Goal: Communication & Community: Connect with others

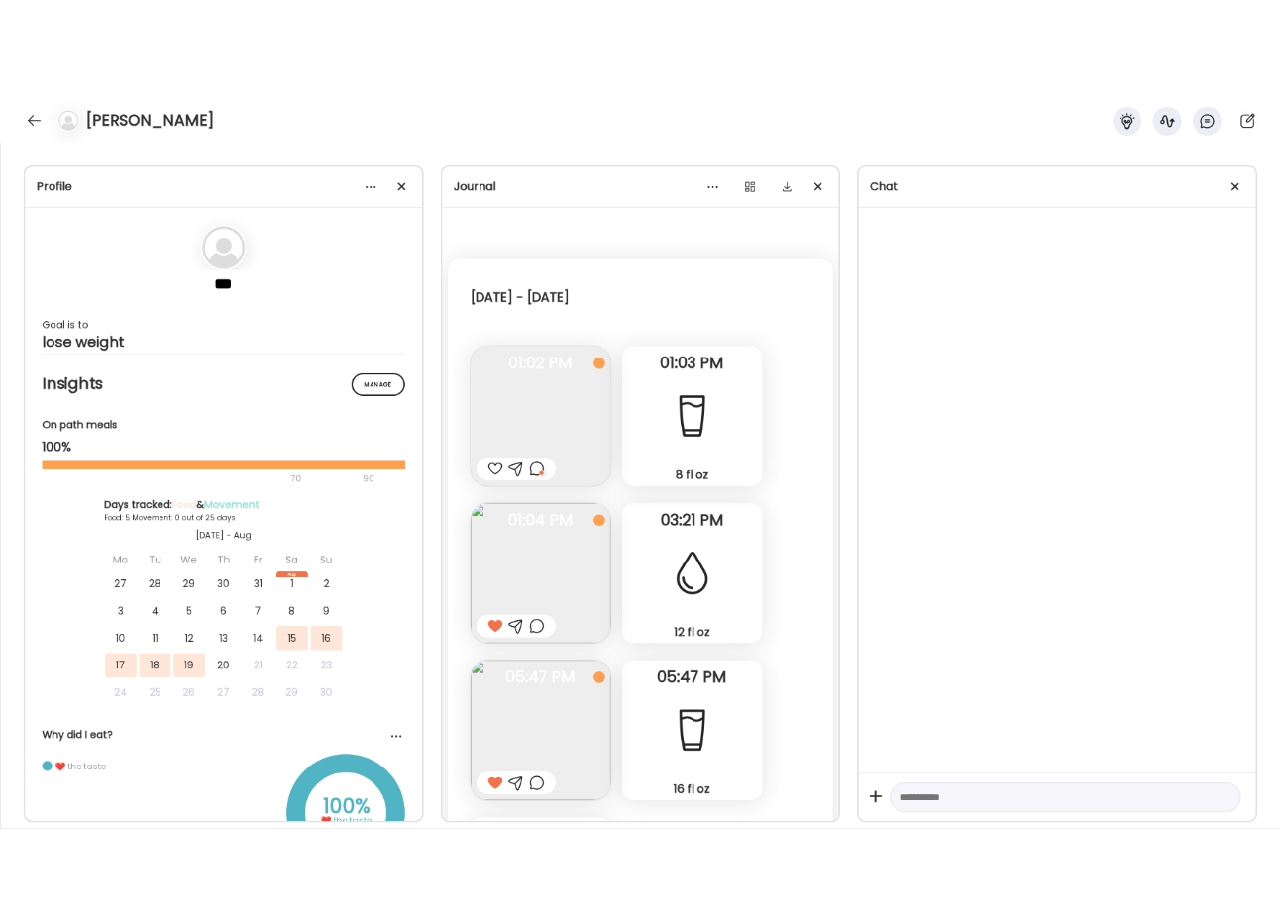
scroll to position [2816, 0]
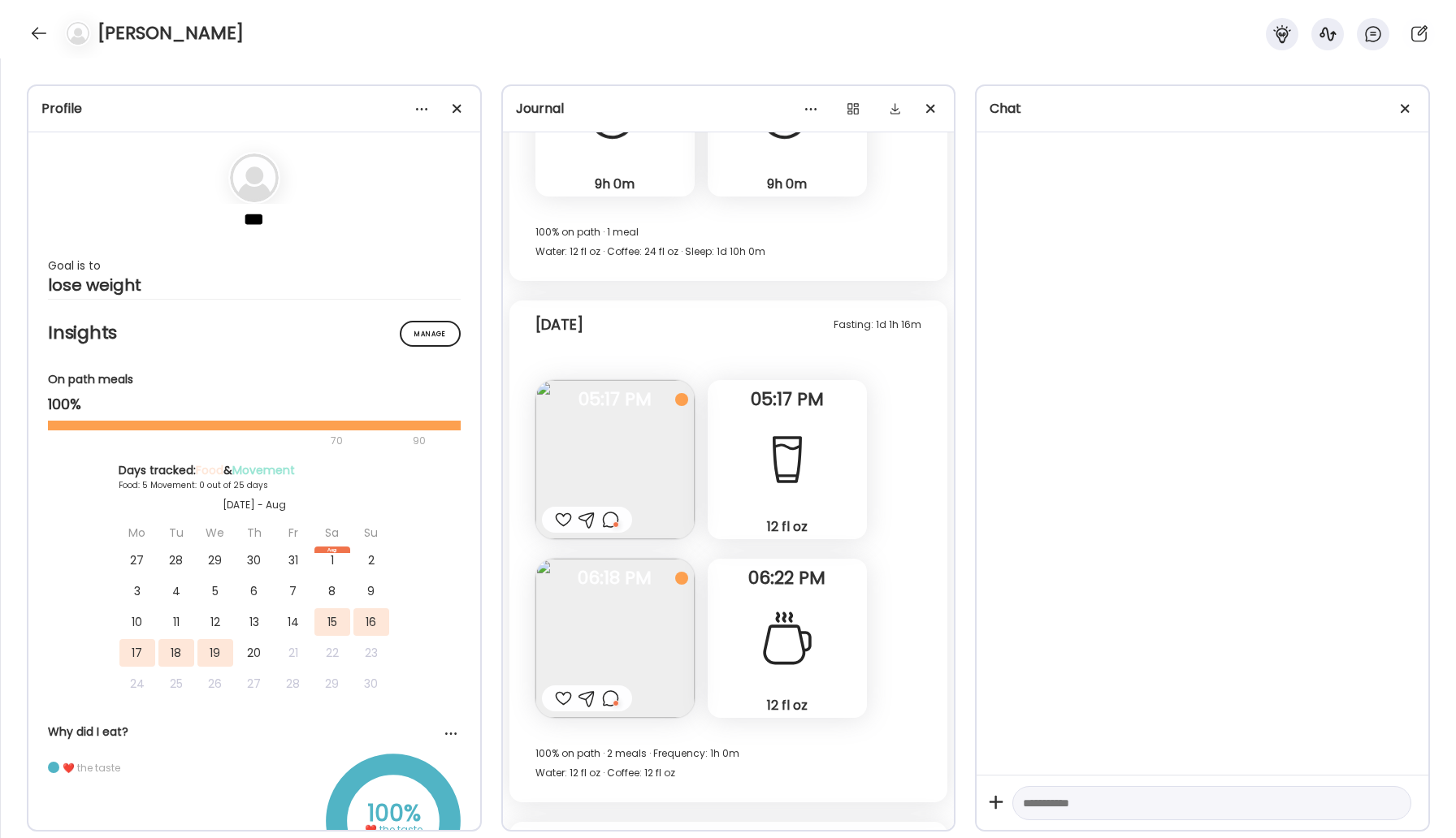
click at [25, 35] on div "[PERSON_NAME]" at bounding box center [728, 29] width 1456 height 58
click at [34, 36] on div at bounding box center [39, 34] width 26 height 26
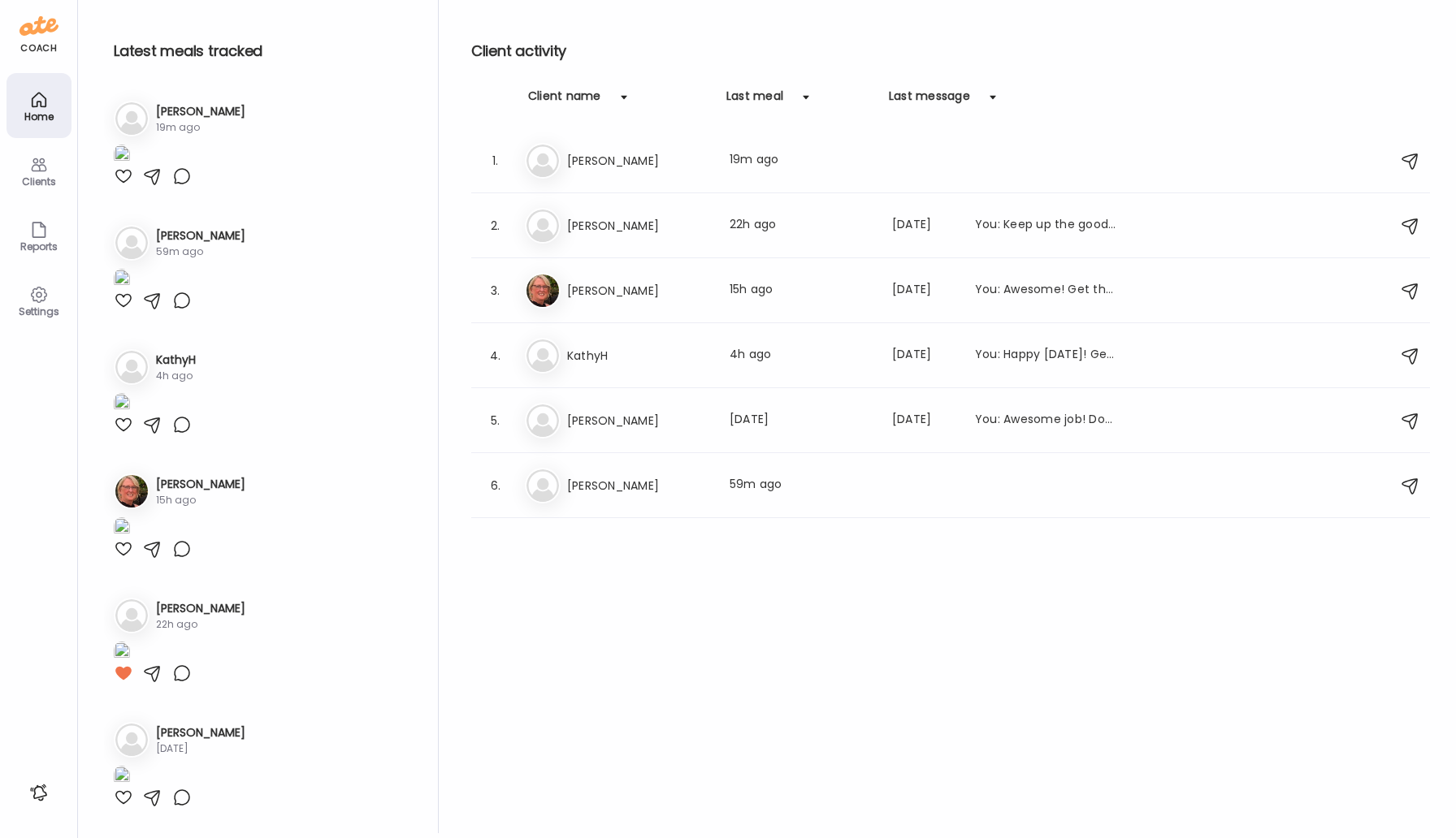
click at [43, 42] on div "coach" at bounding box center [39, 48] width 37 height 14
click at [43, 24] on img at bounding box center [39, 26] width 39 height 26
click at [31, 36] on img at bounding box center [39, 26] width 39 height 26
click at [38, 25] on img at bounding box center [39, 26] width 39 height 26
click at [47, 309] on div "Settings" at bounding box center [39, 311] width 58 height 11
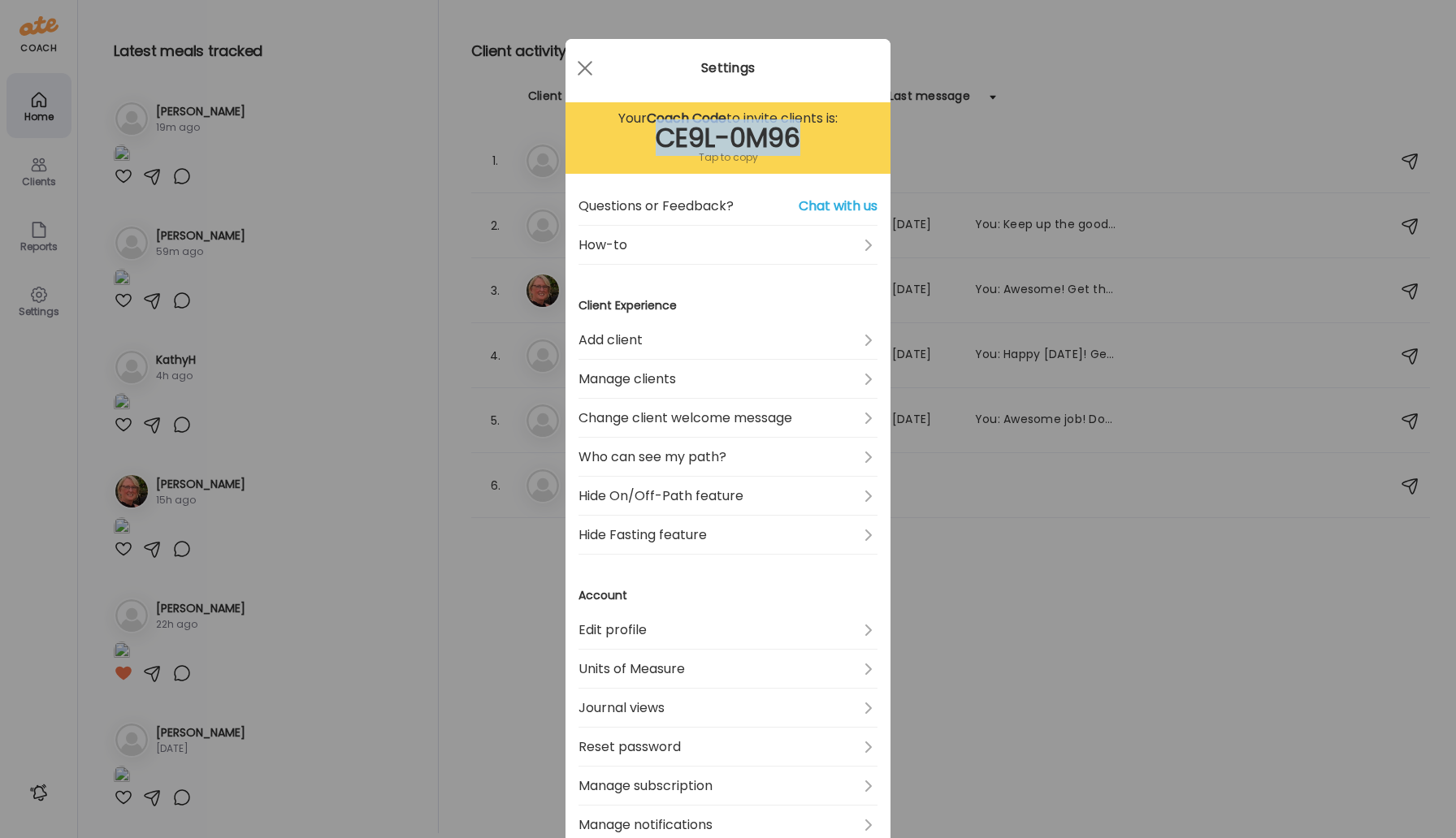
drag, startPoint x: 801, startPoint y: 140, endPoint x: 663, endPoint y: 134, distance: 138.1
click at [663, 134] on div "CE9L-0M96" at bounding box center [728, 138] width 299 height 20
click at [742, 180] on div "Your Coach Code to invite clients is: CE9L-0M96 Tap to copy Questions or Feedba…" at bounding box center [728, 561] width 325 height 1044
click at [740, 161] on div "Tap to copy" at bounding box center [728, 157] width 299 height 20
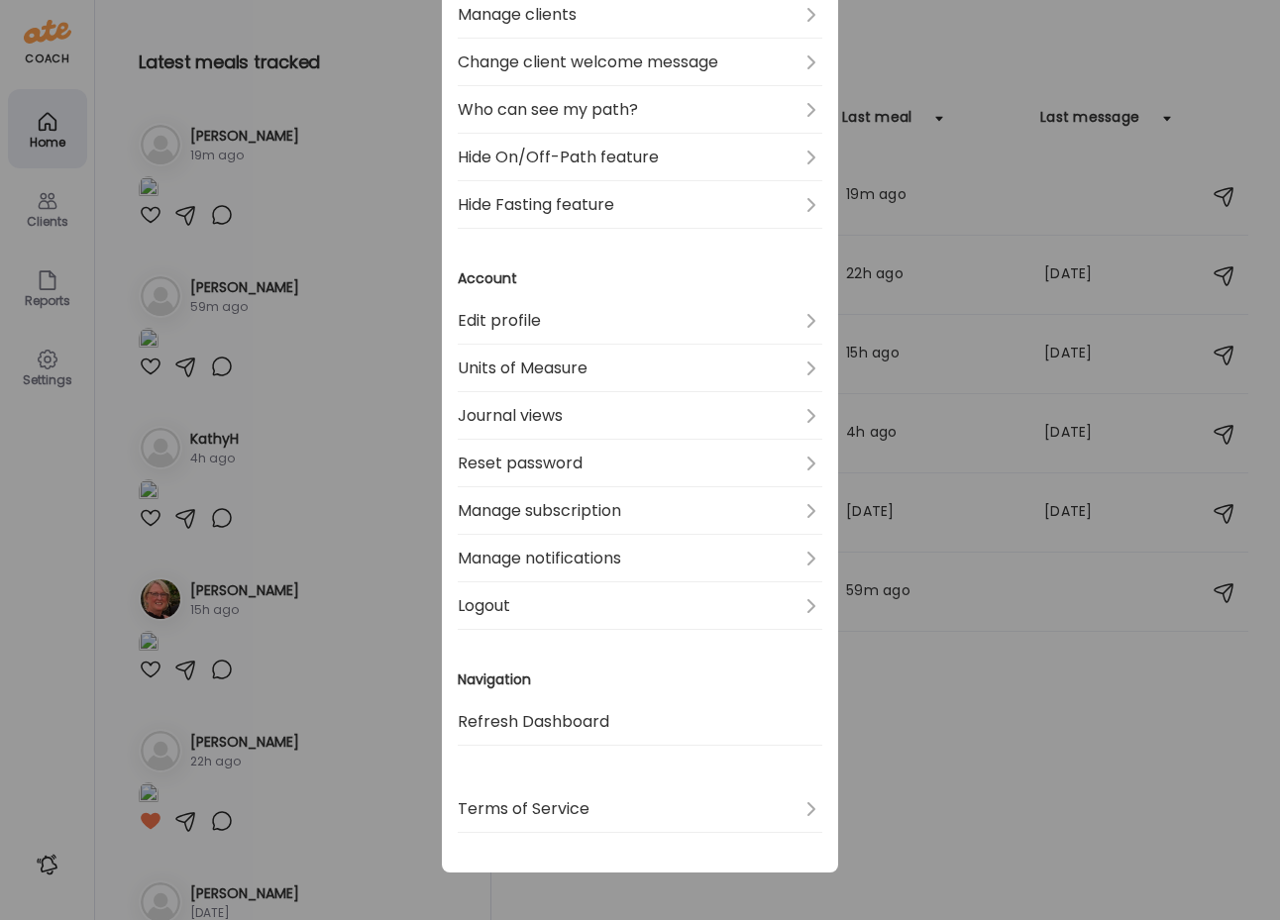
scroll to position [0, 0]
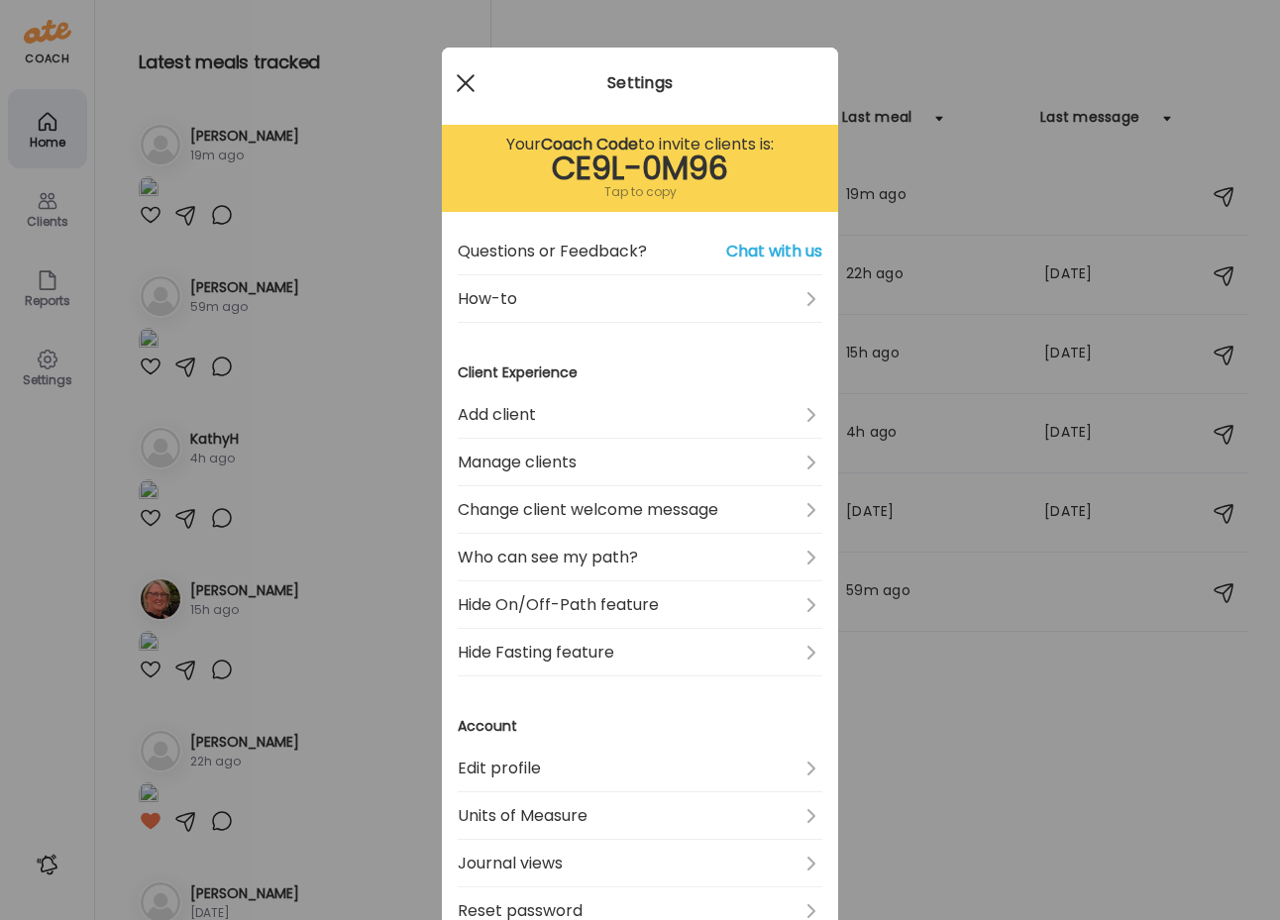
click at [466, 82] on span at bounding box center [466, 83] width 18 height 18
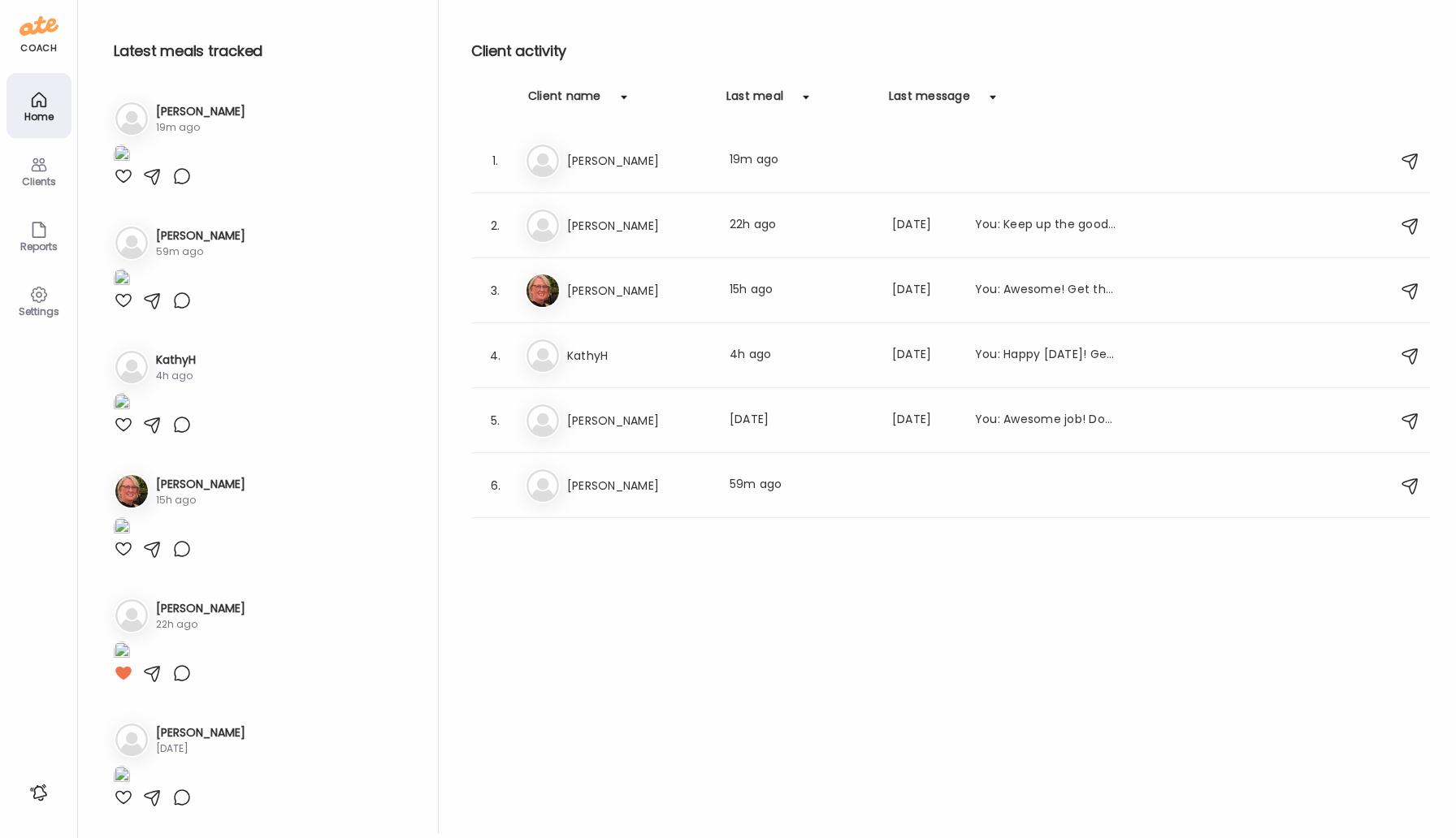
click at [43, 64] on div "coach Home Clients Coaches Teams Reports Settings n/a client count" at bounding box center [39, 419] width 78 height 838
click at [43, 33] on img at bounding box center [39, 26] width 39 height 26
click at [41, 125] on div "Home" at bounding box center [39, 105] width 65 height 65
click at [50, 63] on div "coach Home Clients Coaches Teams Reports Settings n/a client count" at bounding box center [39, 419] width 78 height 838
click at [50, 38] on img at bounding box center [39, 26] width 39 height 26
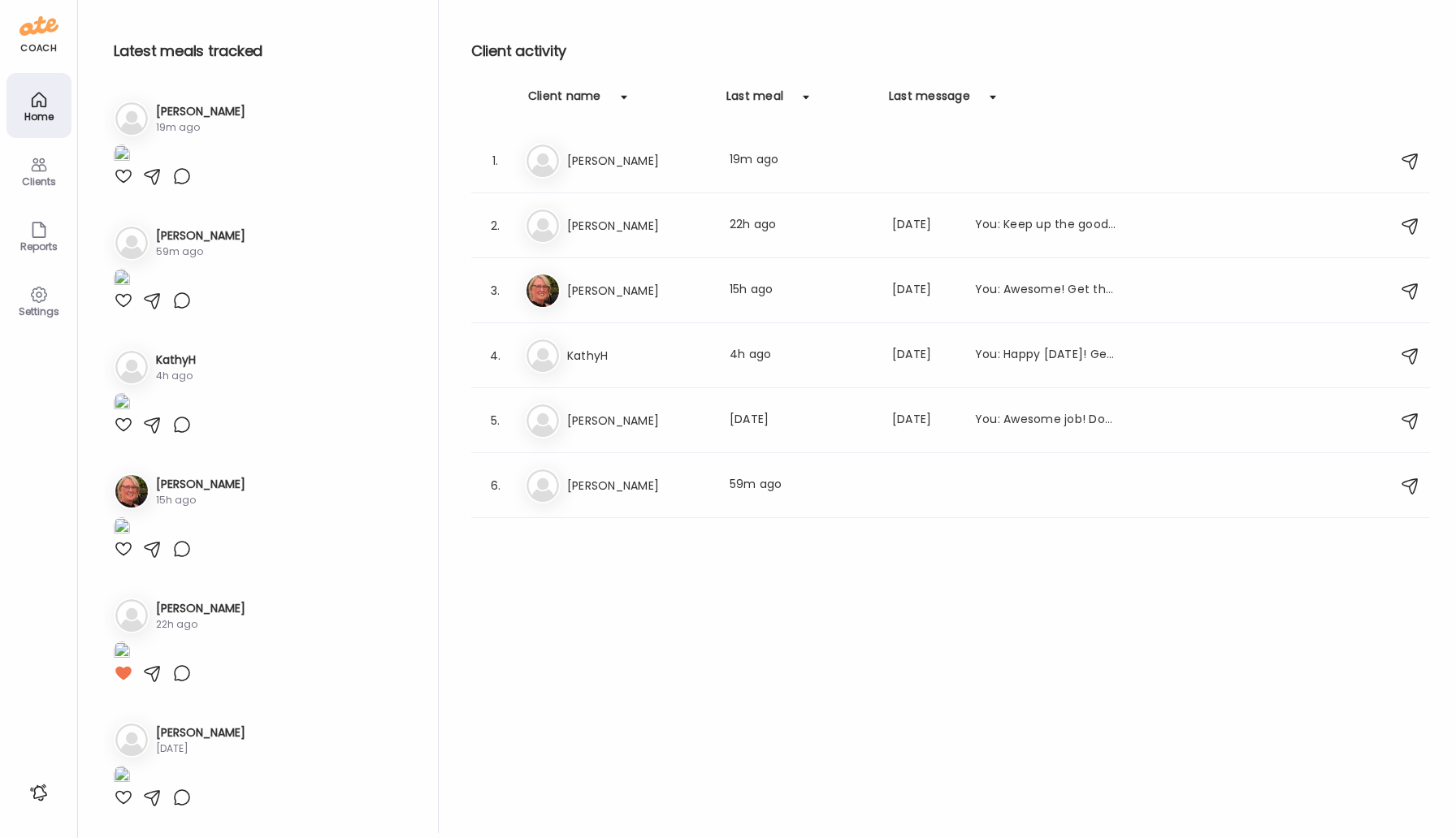
click at [35, 139] on div "Clients" at bounding box center [39, 170] width 65 height 65
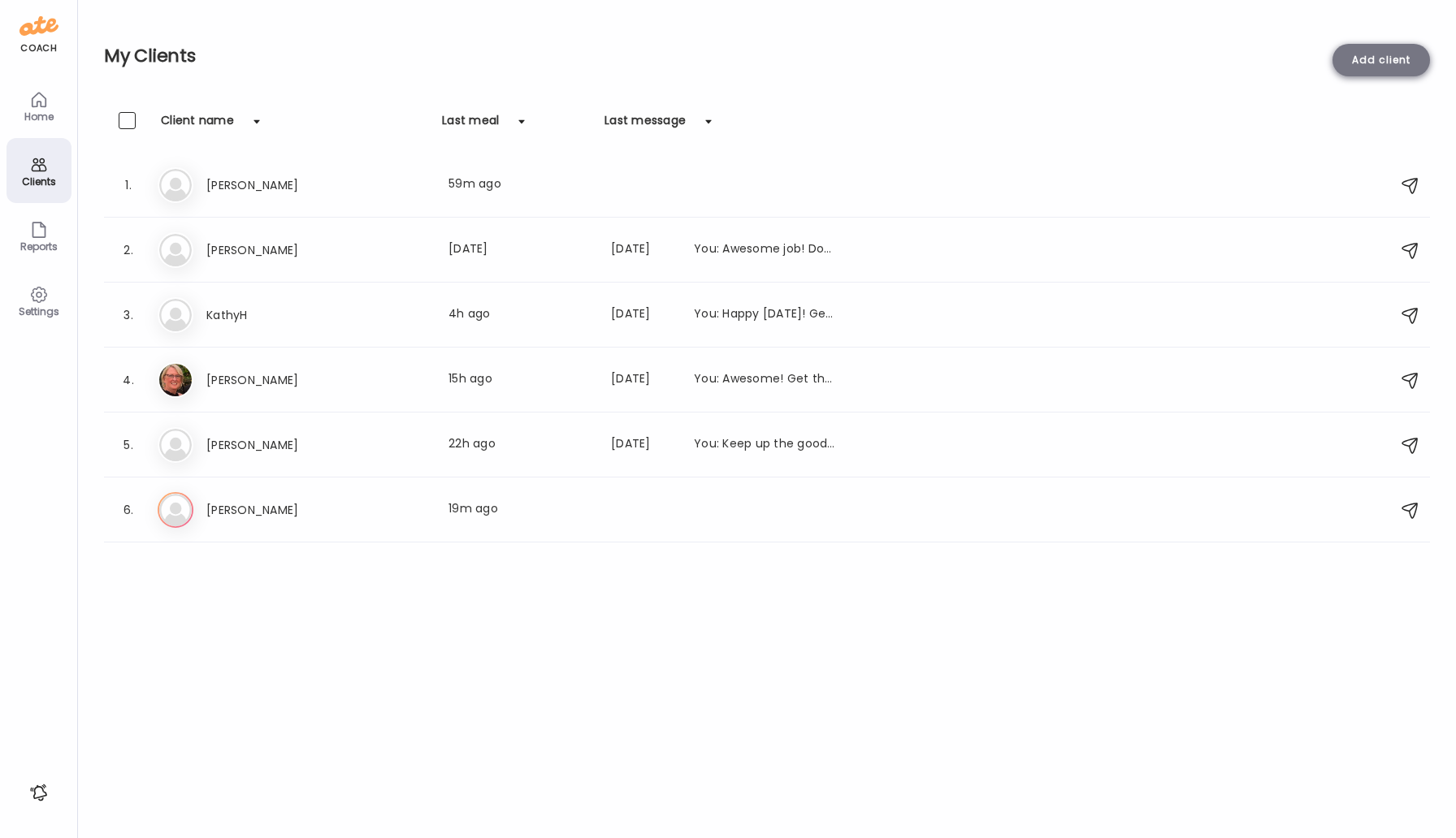
click at [1426, 48] on div "Add client" at bounding box center [1381, 60] width 98 height 33
click at [1413, 57] on div "Add client" at bounding box center [1381, 60] width 98 height 33
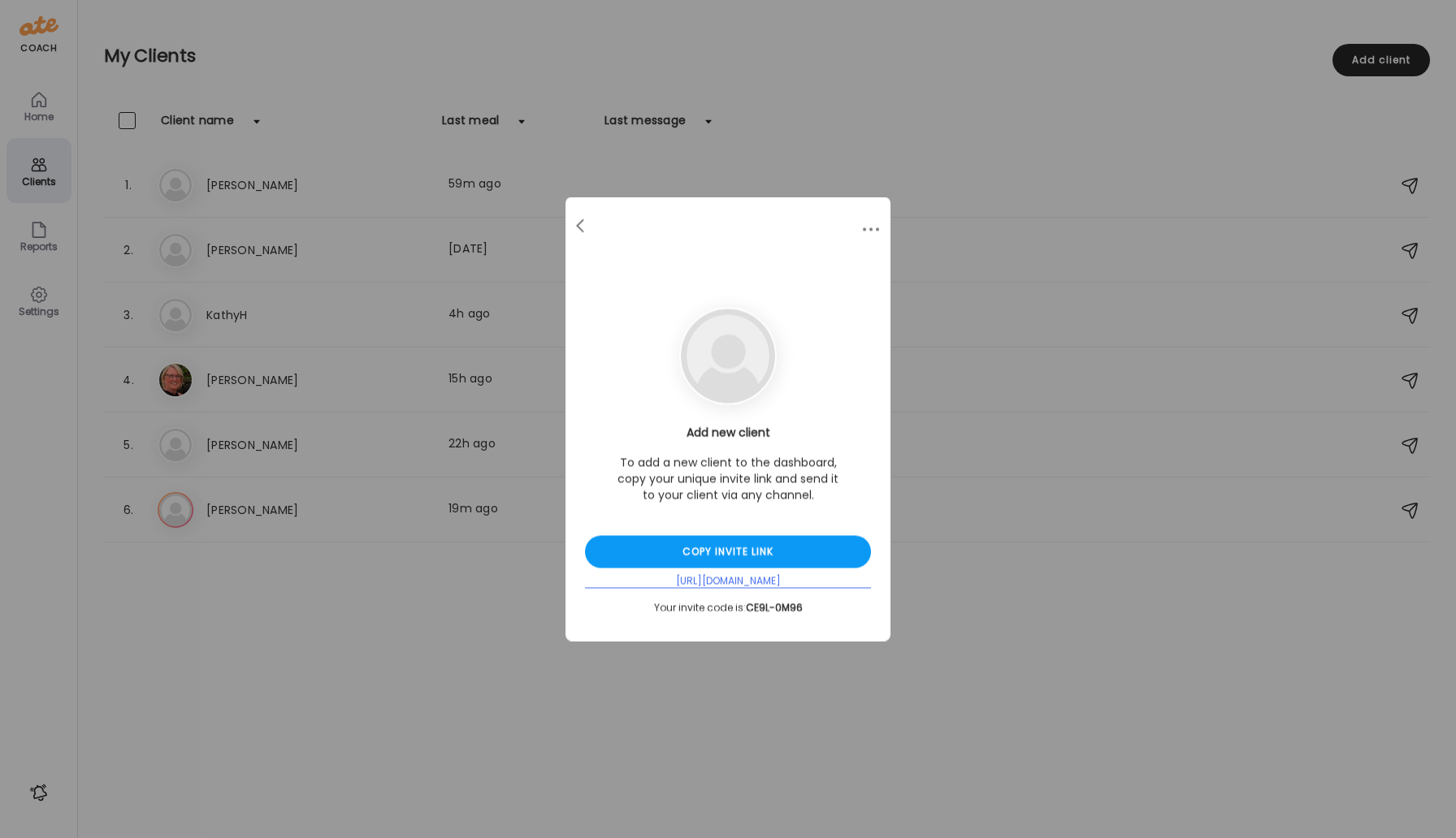
click at [733, 577] on div "[URL][DOMAIN_NAME]" at bounding box center [728, 581] width 286 height 14
click at [778, 551] on div "Copy invite link" at bounding box center [728, 553] width 286 height 33
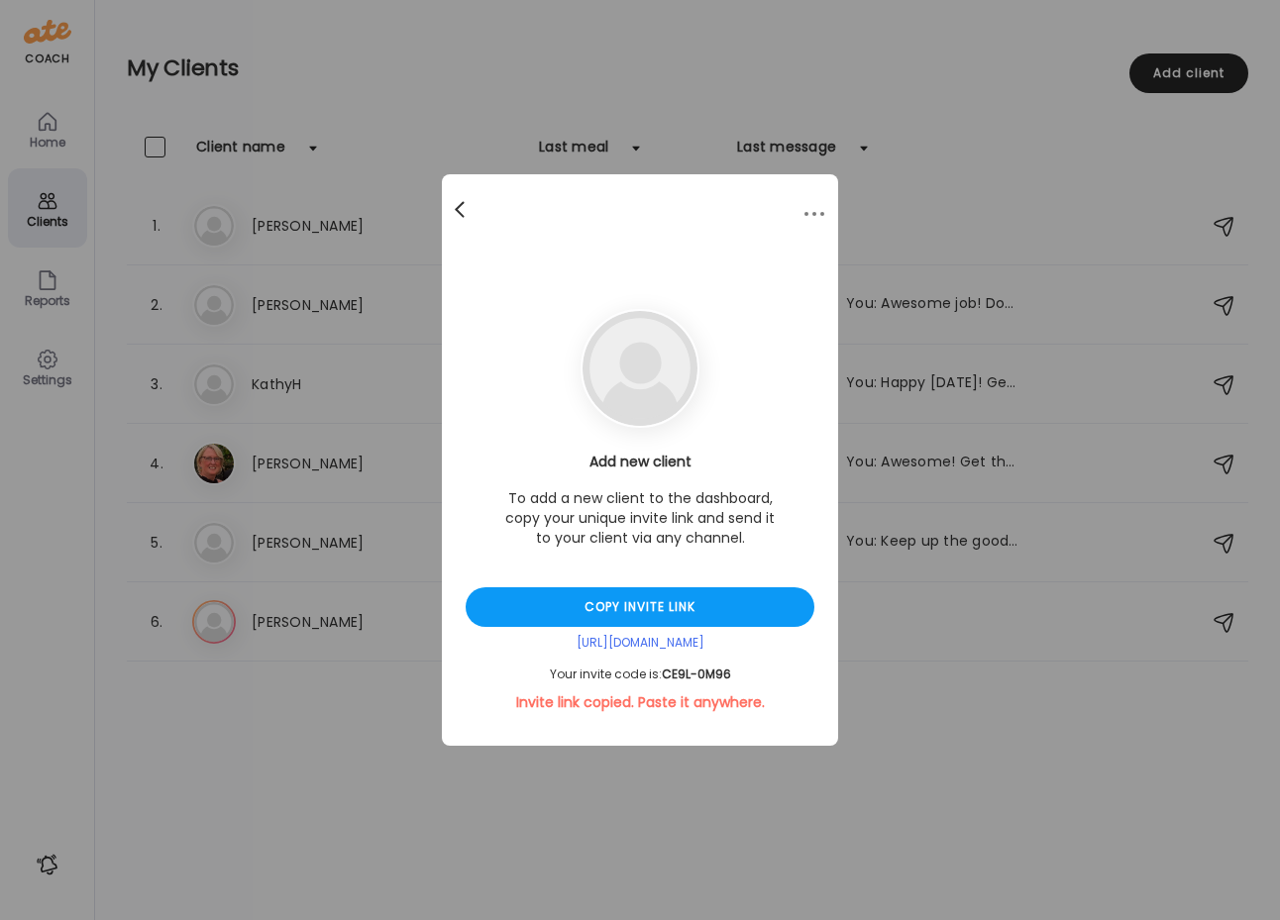
click at [462, 212] on div at bounding box center [462, 210] width 40 height 40
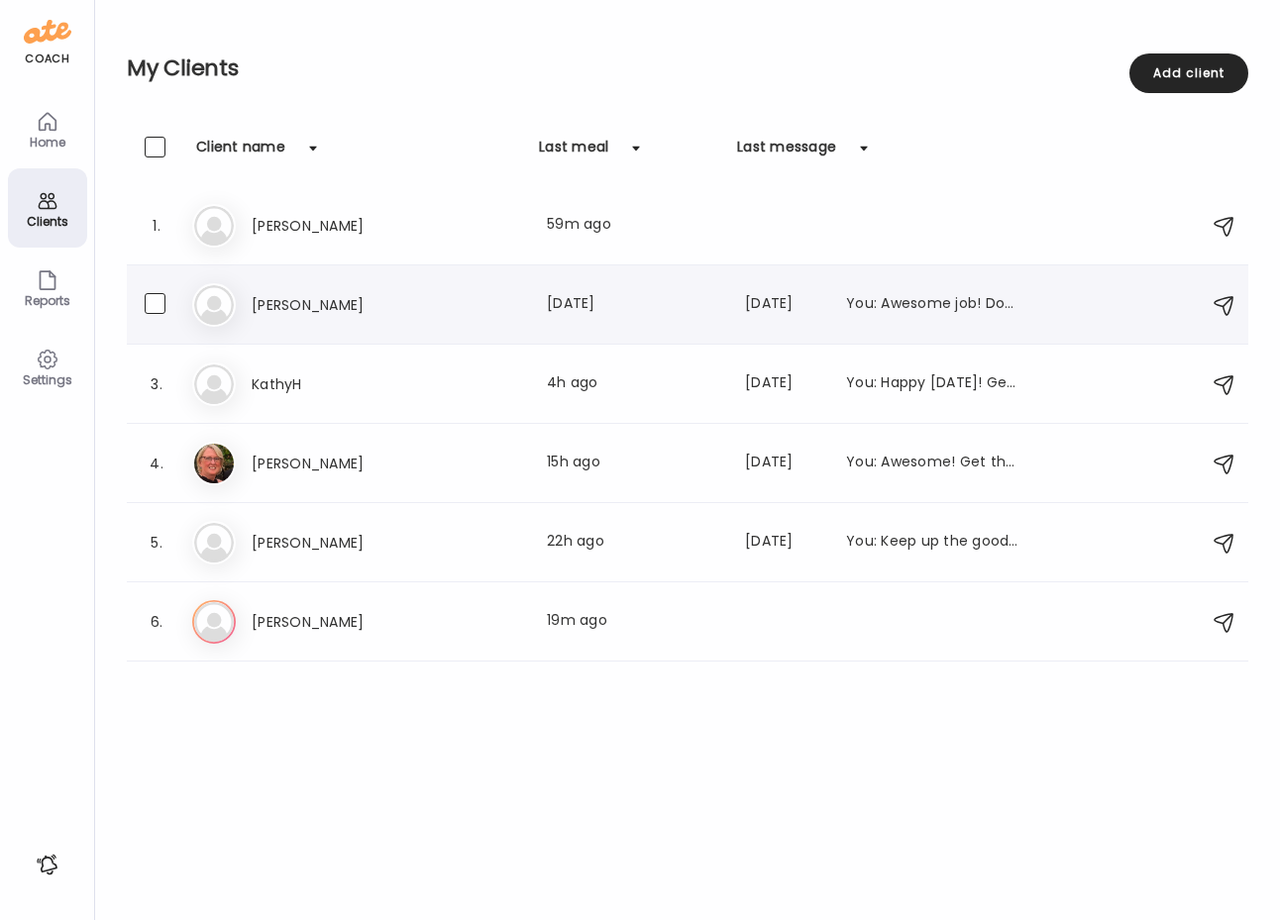
click at [318, 301] on h3 "[PERSON_NAME]" at bounding box center [339, 305] width 174 height 24
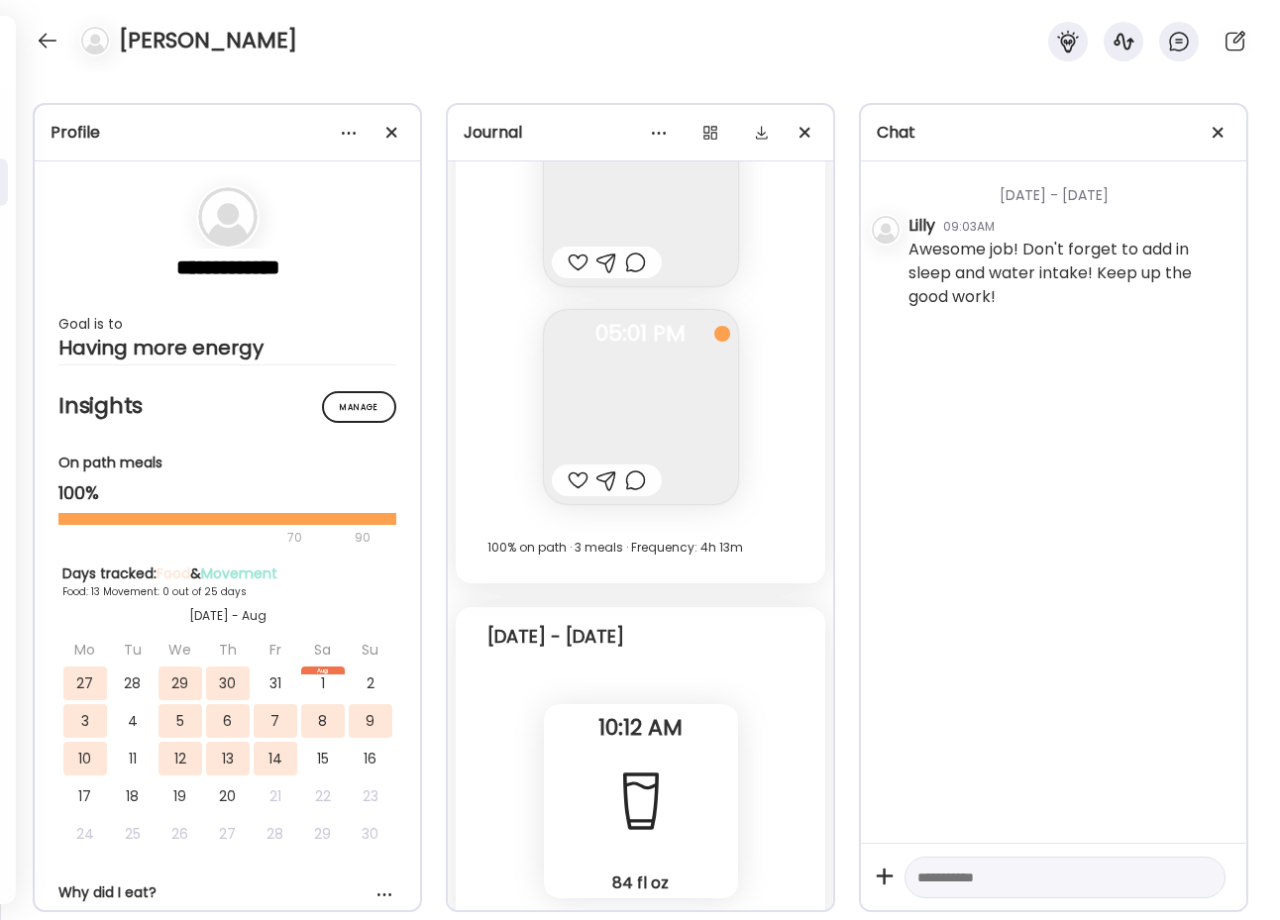
scroll to position [19931, 0]
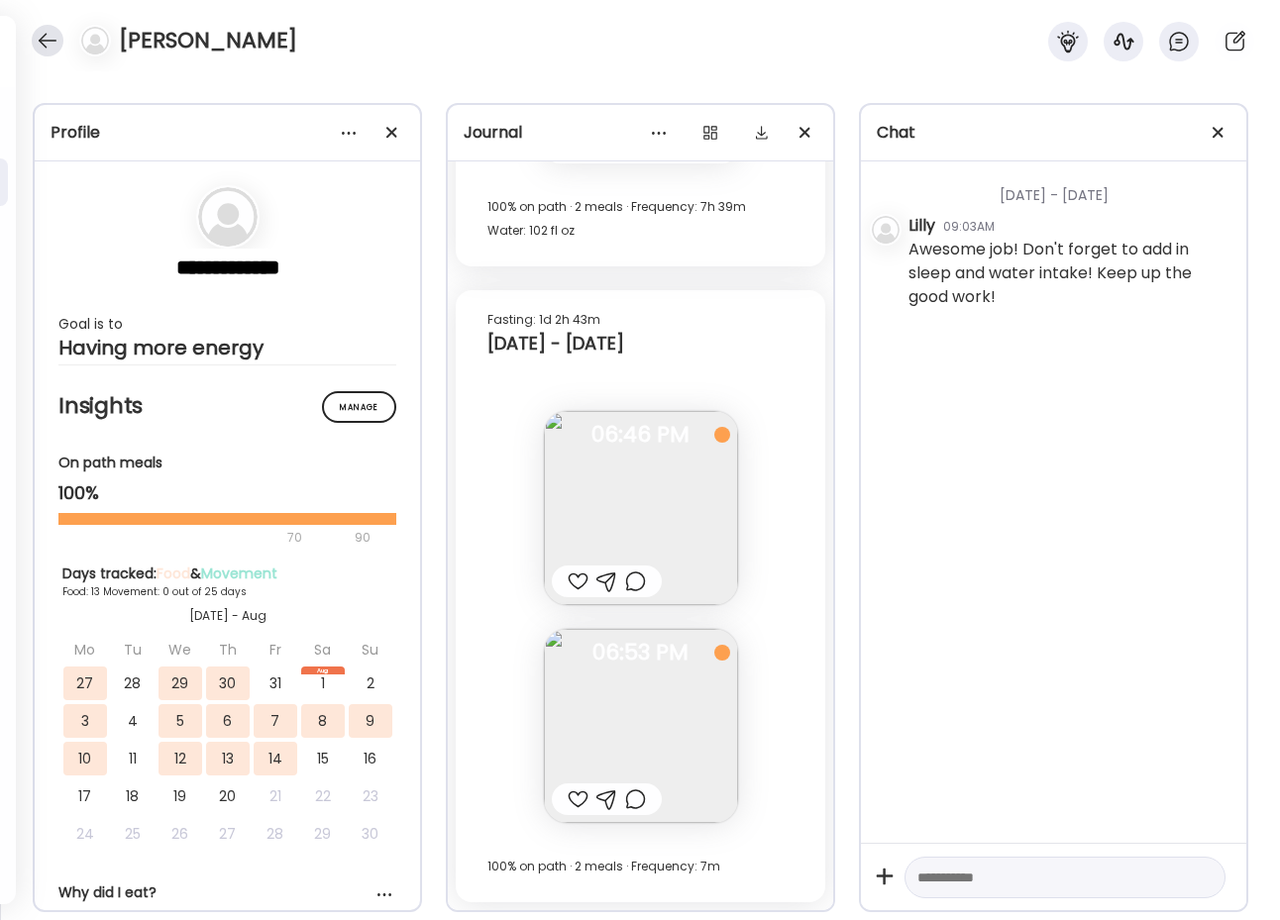
click at [45, 48] on div at bounding box center [48, 41] width 32 height 32
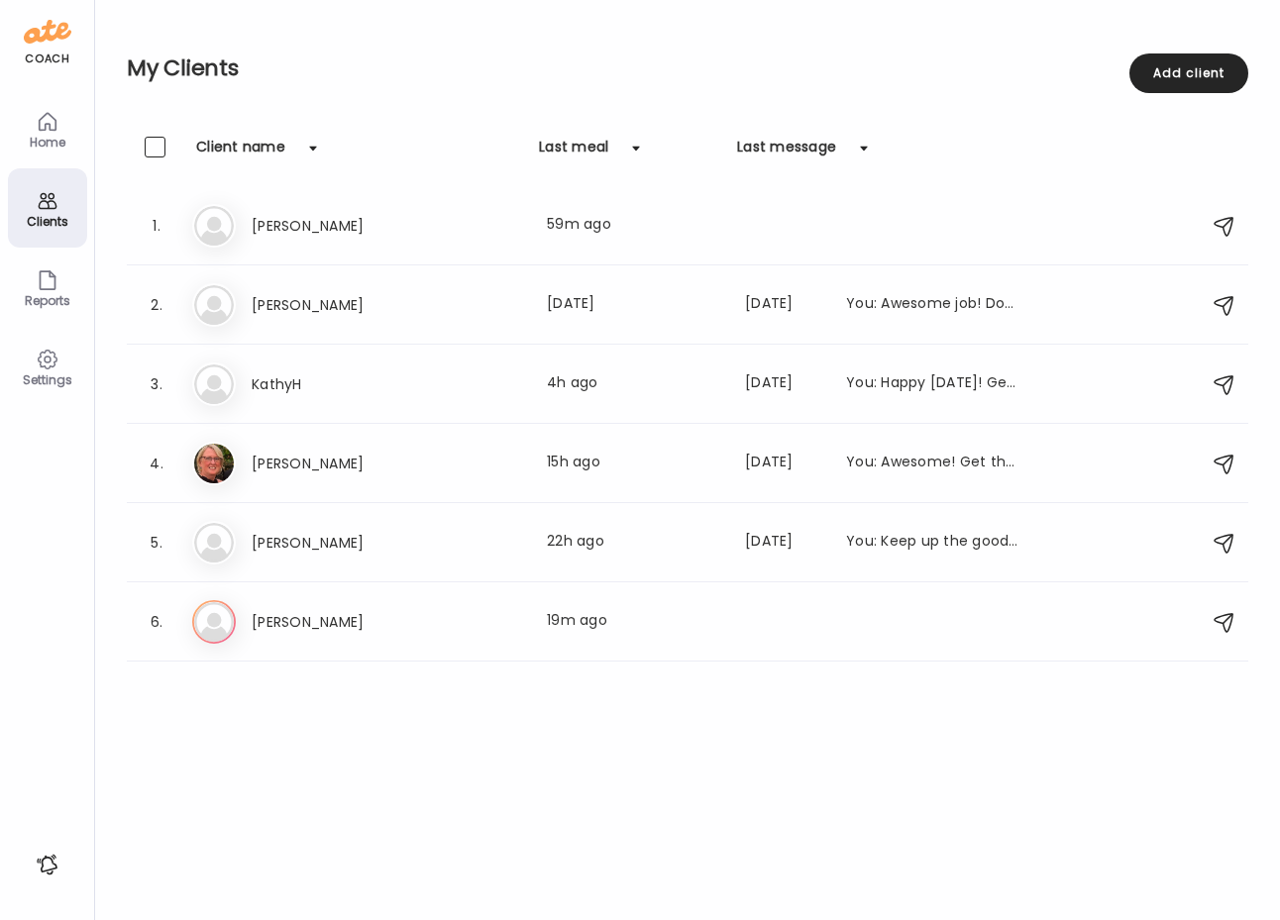
click at [38, 54] on div "coach" at bounding box center [47, 59] width 45 height 17
click at [51, 375] on div "Settings" at bounding box center [47, 379] width 71 height 13
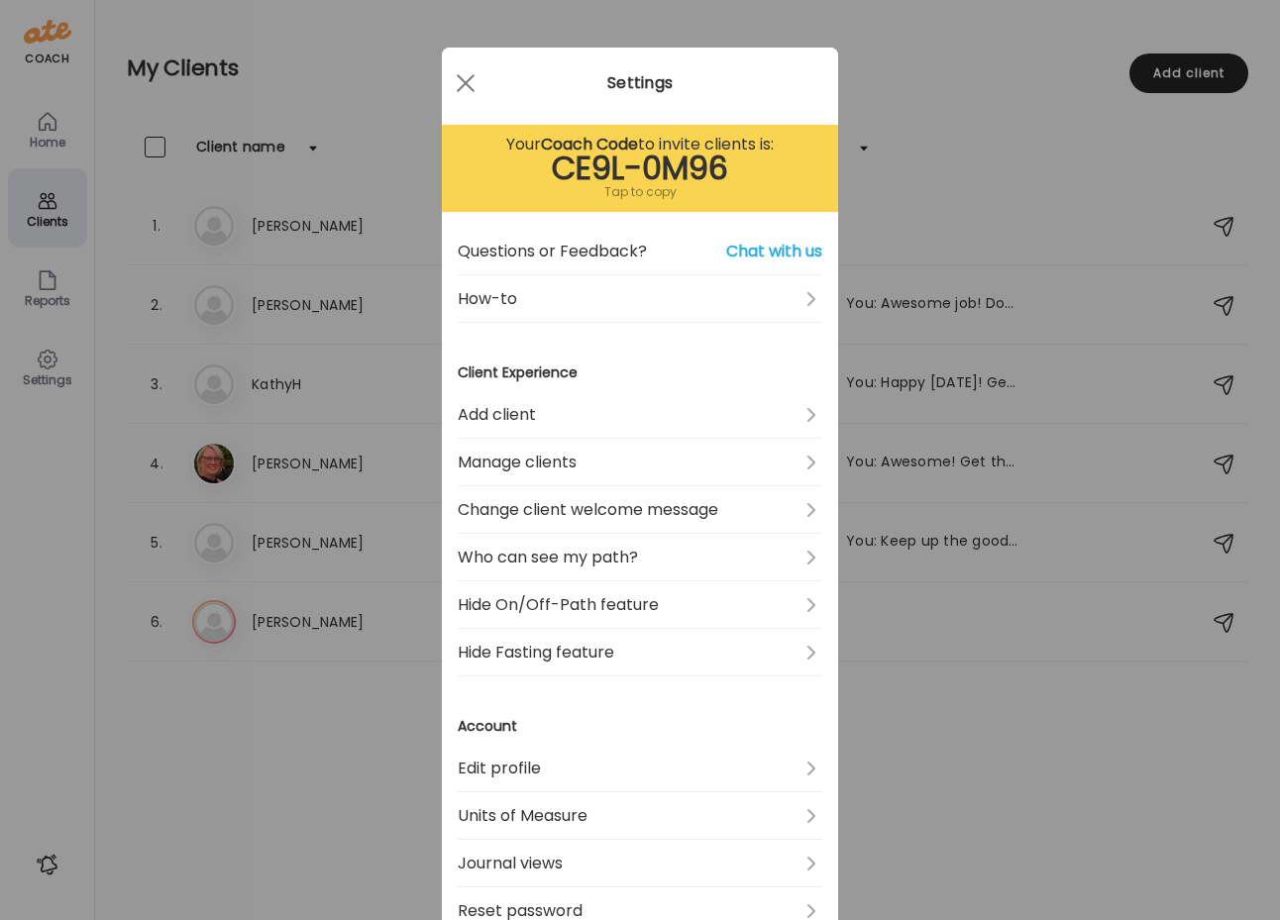
click at [634, 190] on div "Tap to copy" at bounding box center [640, 192] width 364 height 24
click at [464, 83] on span at bounding box center [466, 83] width 18 height 18
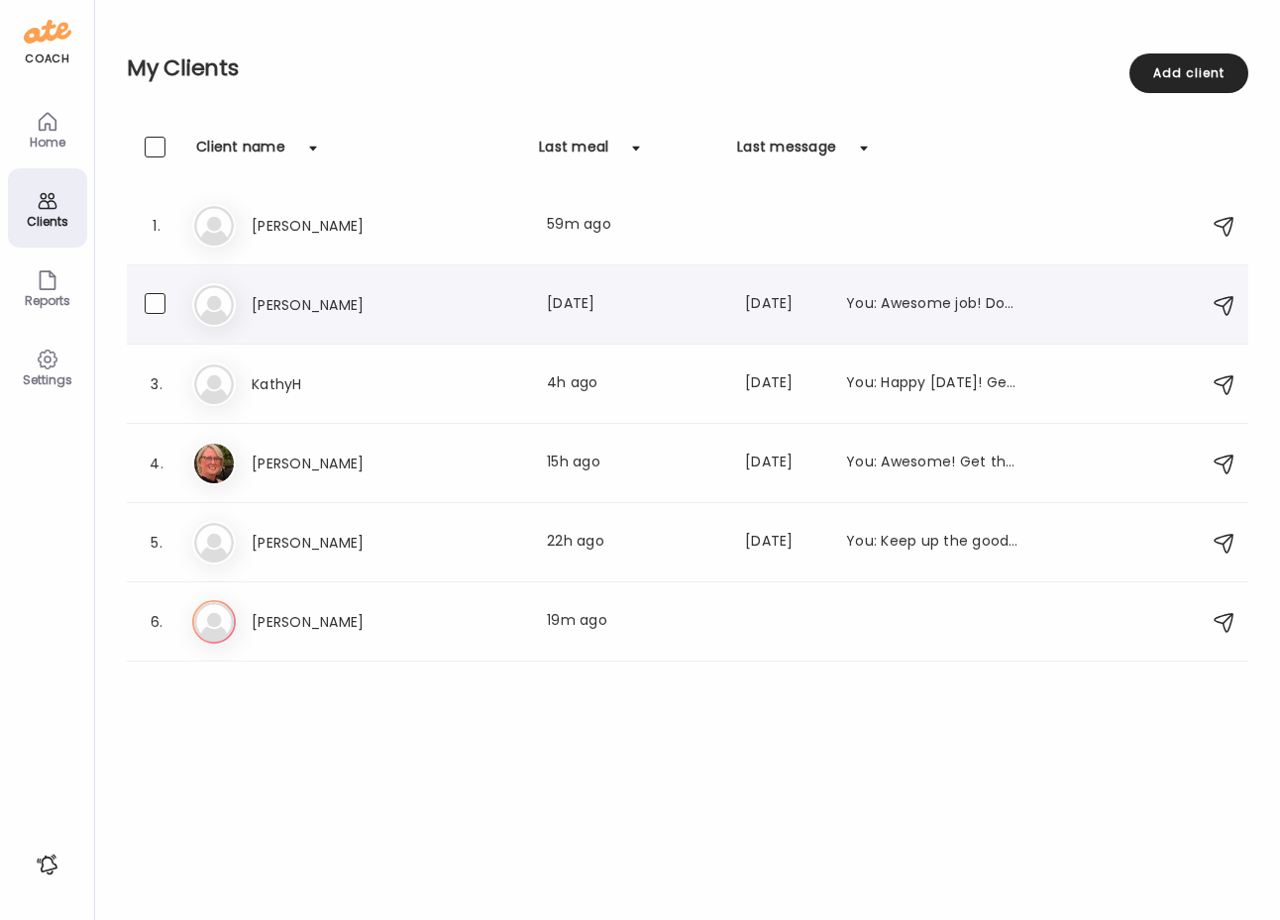
click at [284, 318] on div "Ke [PERSON_NAME] Last meal: [DATE] Last message: [DATE] You: Awesome job! Don't…" at bounding box center [690, 305] width 996 height 44
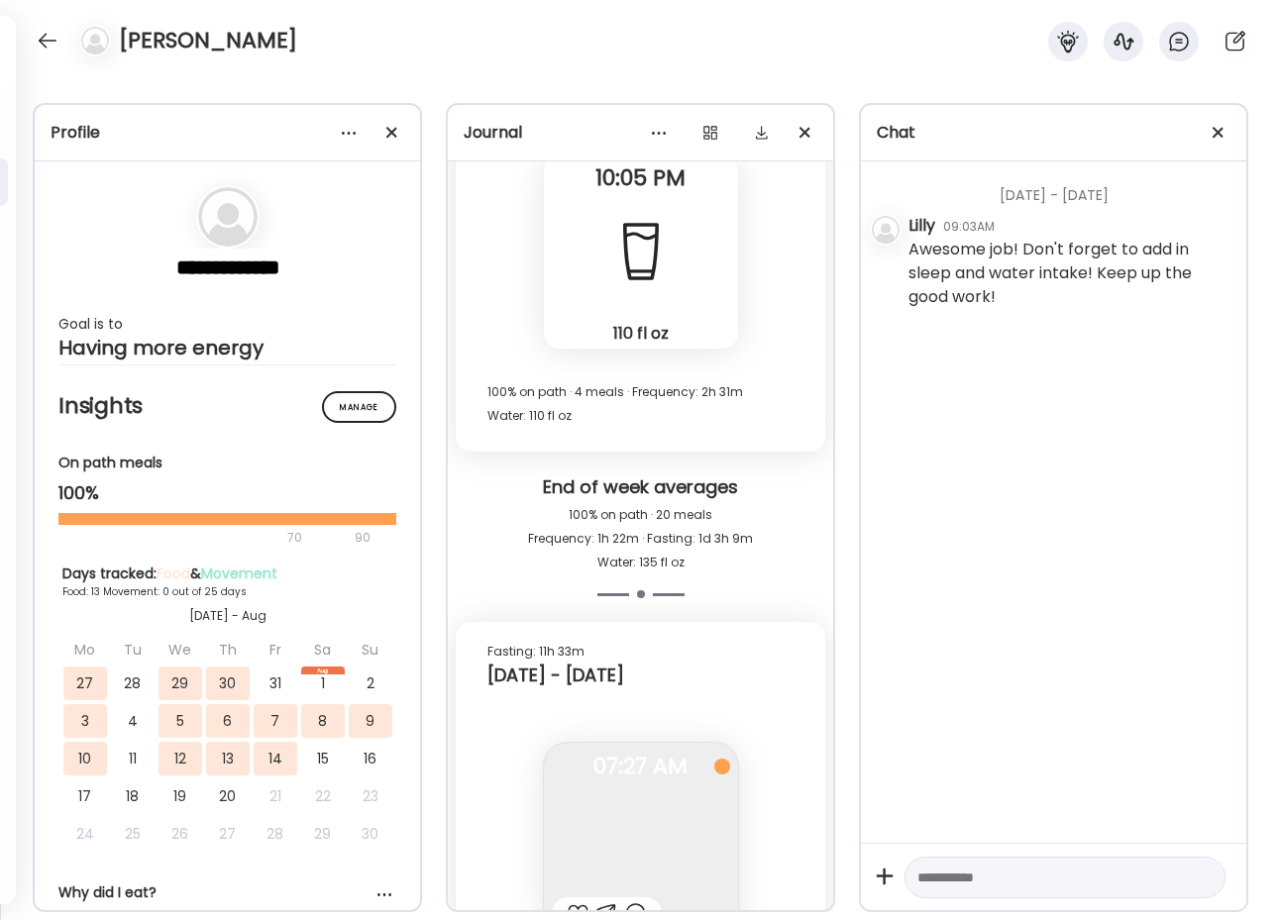
scroll to position [15899, 0]
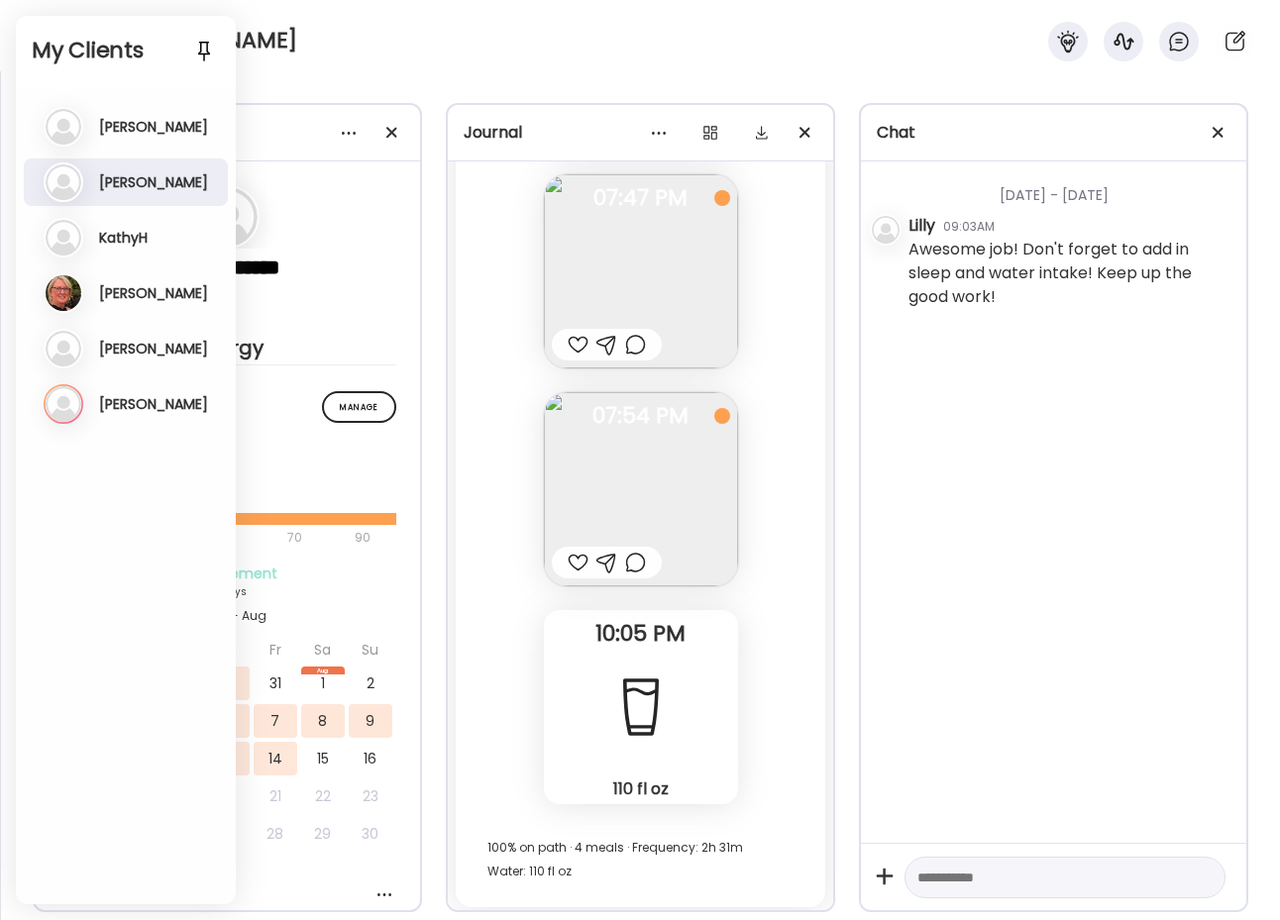
click at [118, 408] on h3 "[PERSON_NAME]" at bounding box center [153, 404] width 109 height 18
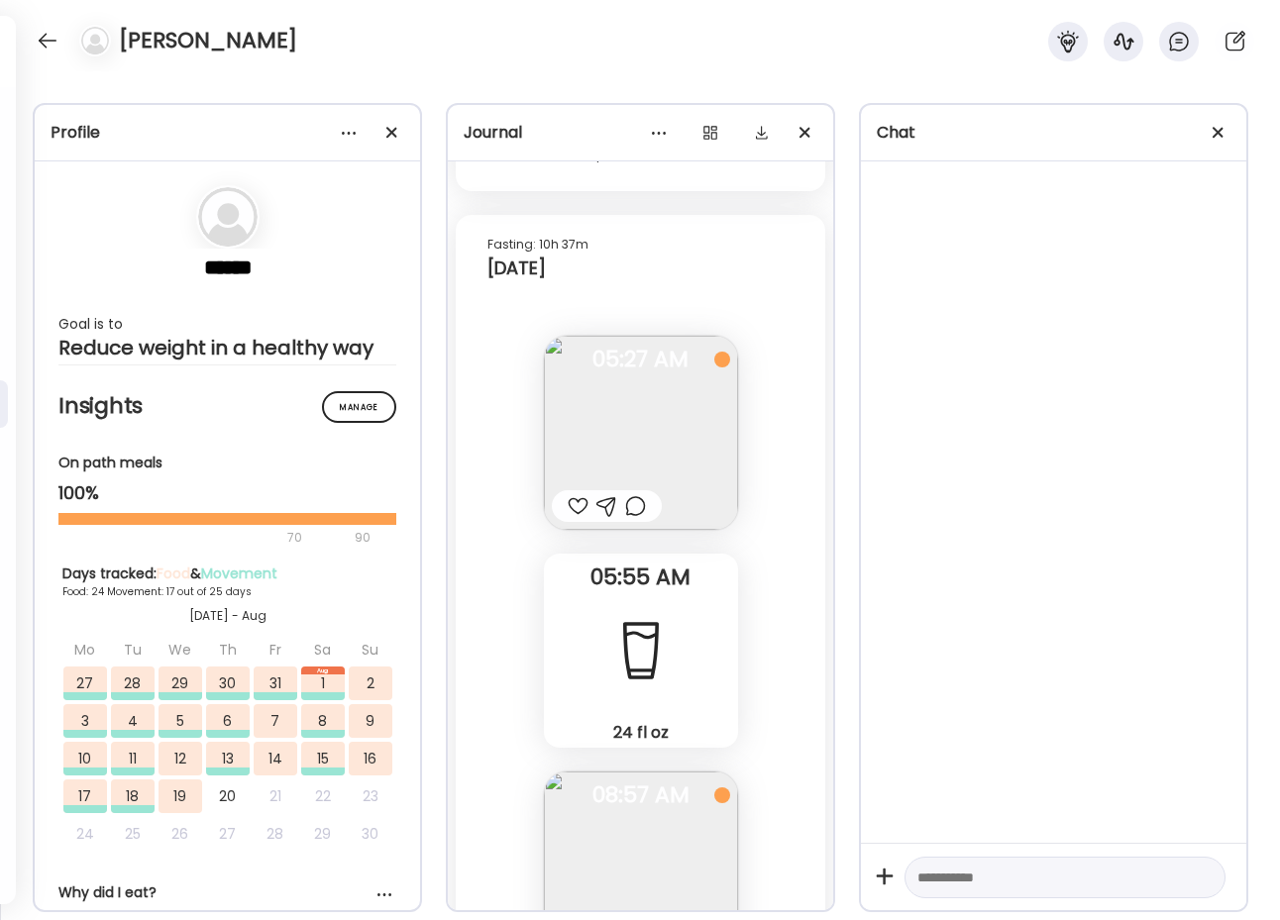
scroll to position [86180, 0]
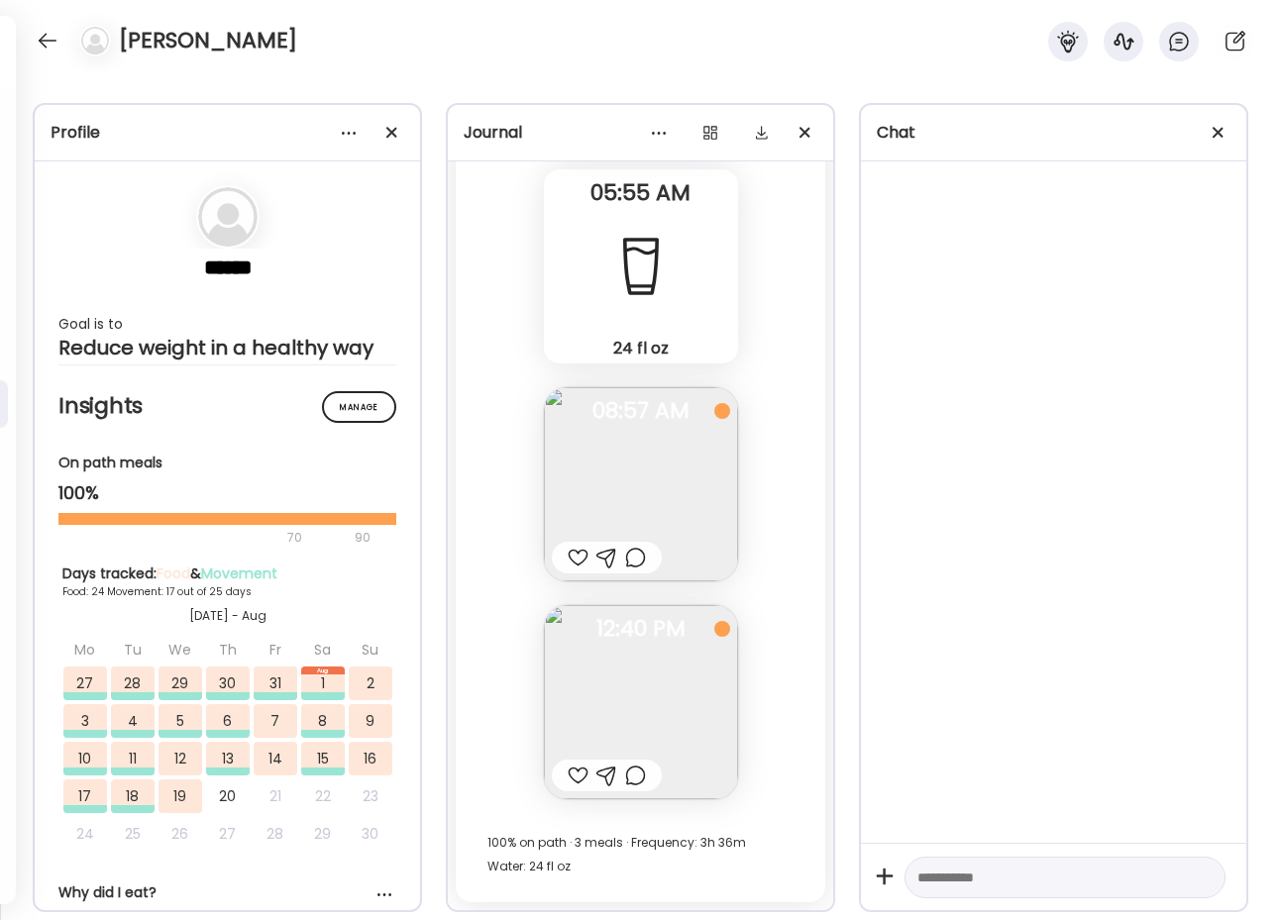
click at [323, 66] on div "[PERSON_NAME]" at bounding box center [640, 35] width 1280 height 71
click at [45, 41] on div at bounding box center [48, 41] width 32 height 32
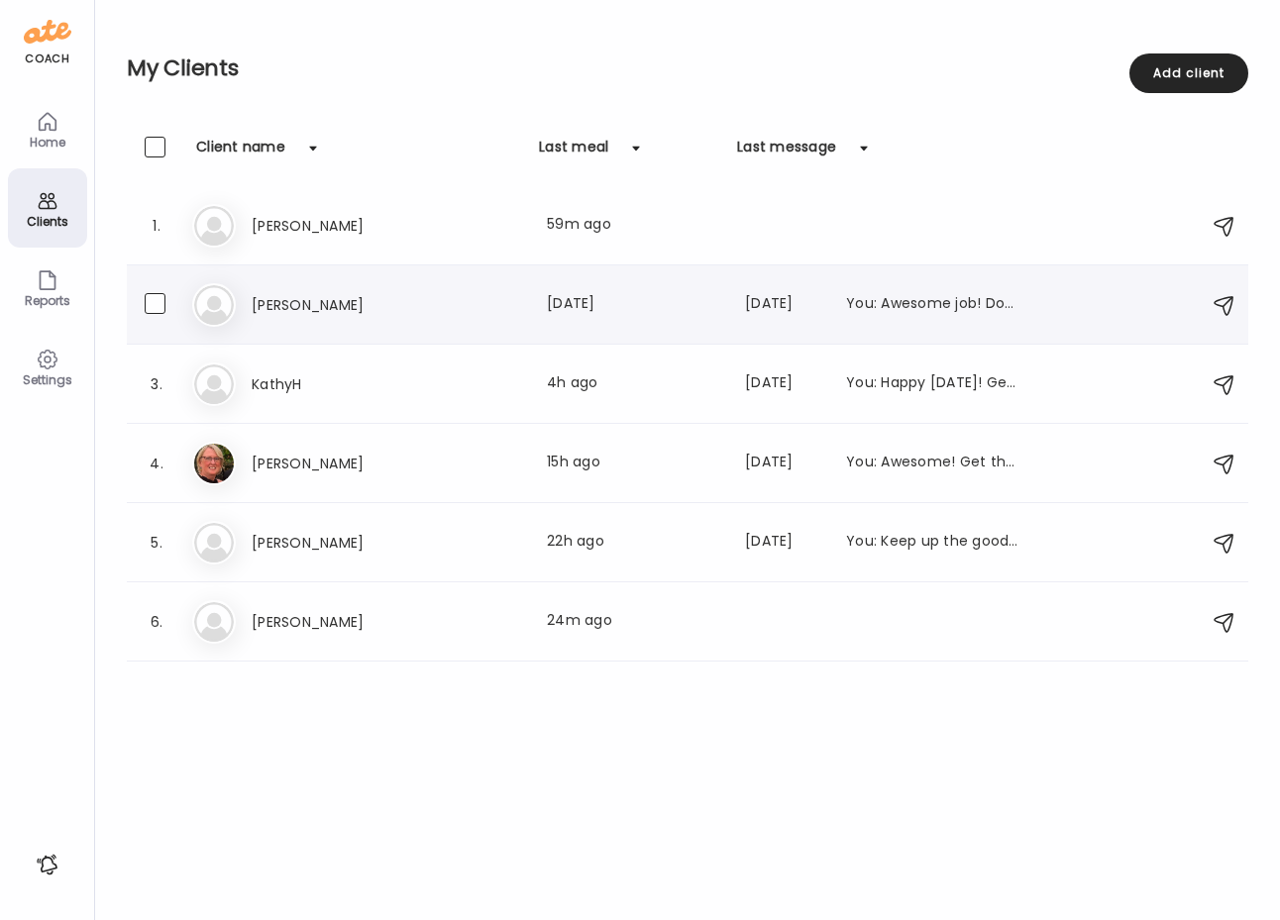
click at [302, 297] on h3 "[PERSON_NAME]" at bounding box center [339, 305] width 174 height 24
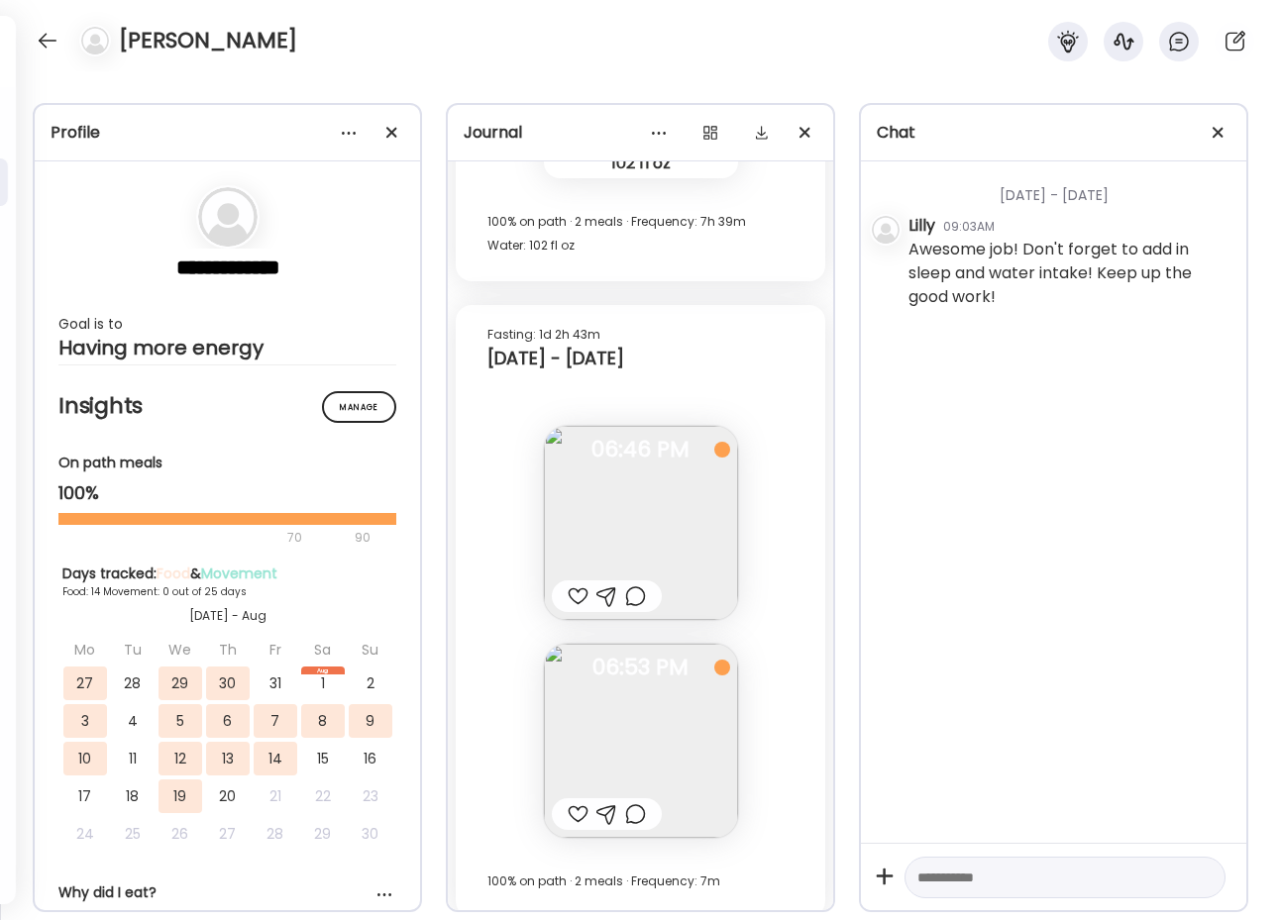
scroll to position [19904, 0]
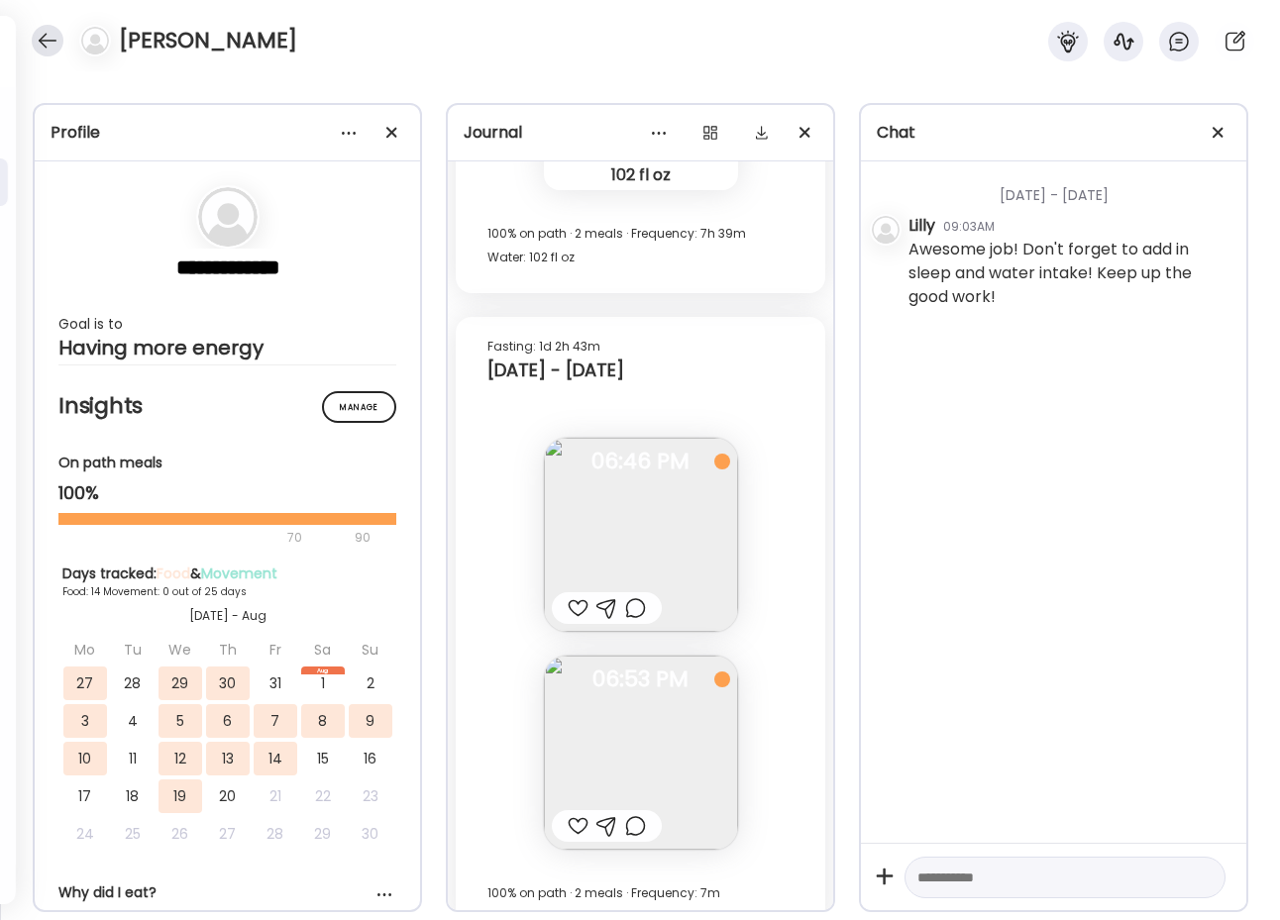
click at [41, 39] on div at bounding box center [48, 41] width 32 height 32
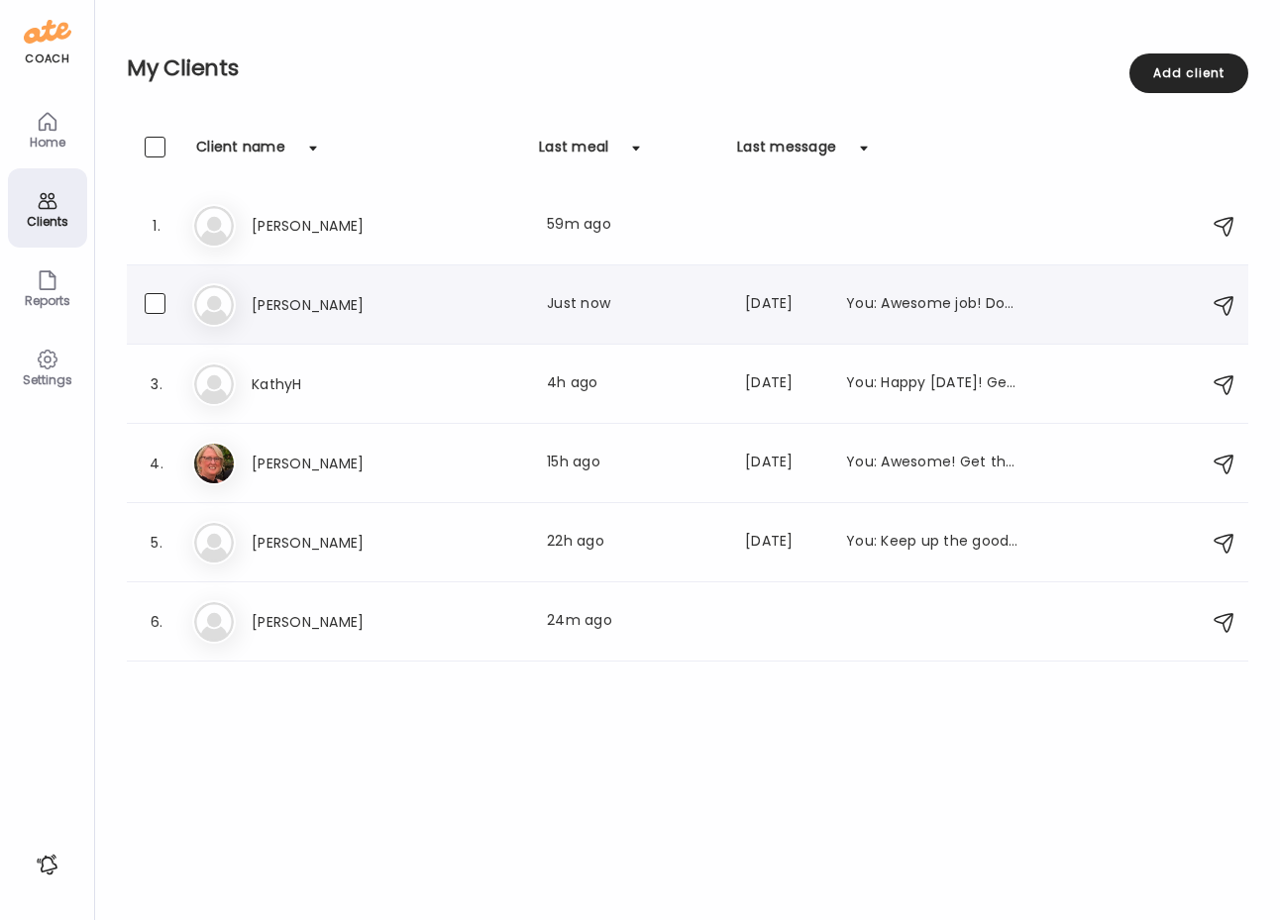
click at [303, 314] on h3 "[PERSON_NAME]" at bounding box center [339, 305] width 174 height 24
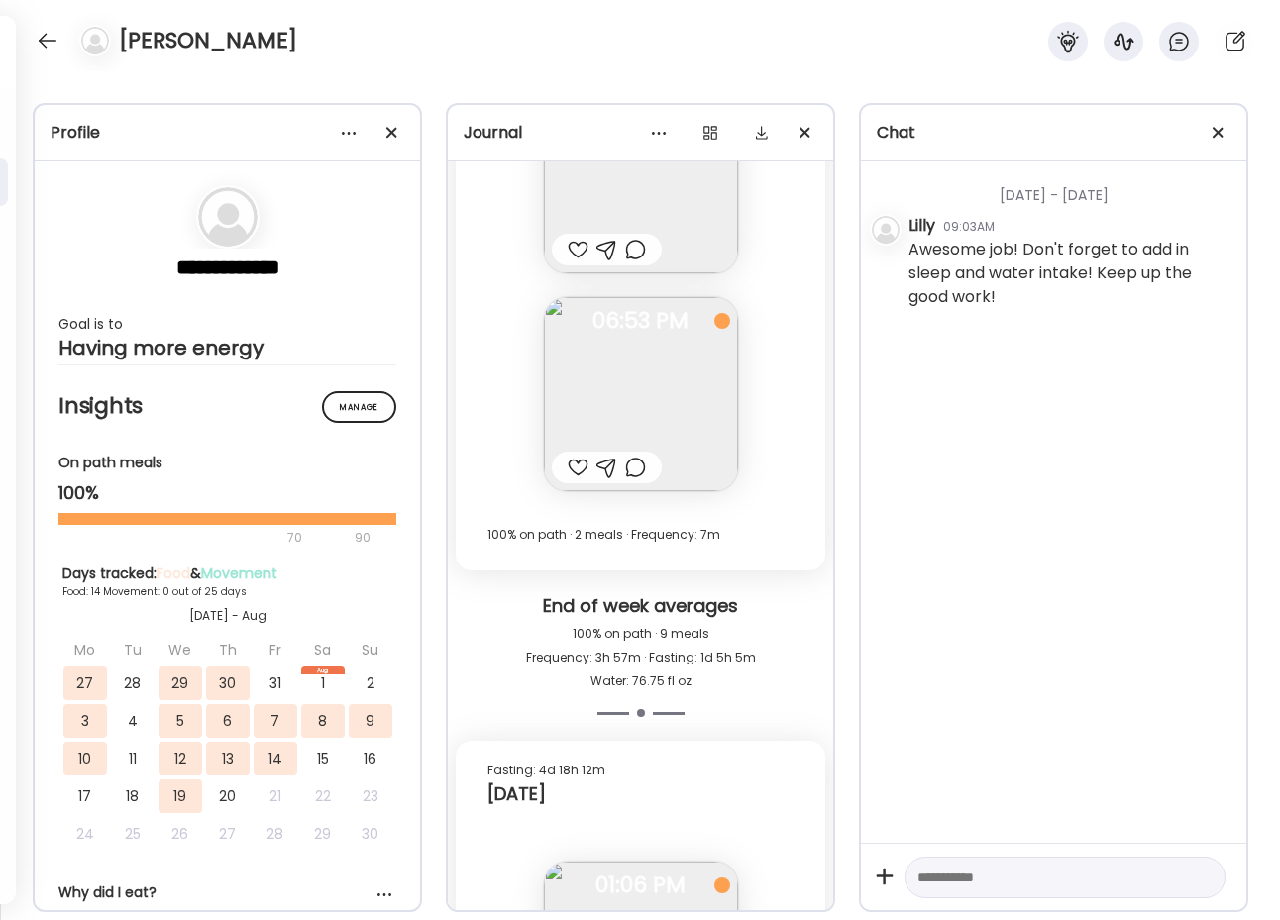
scroll to position [20496, 0]
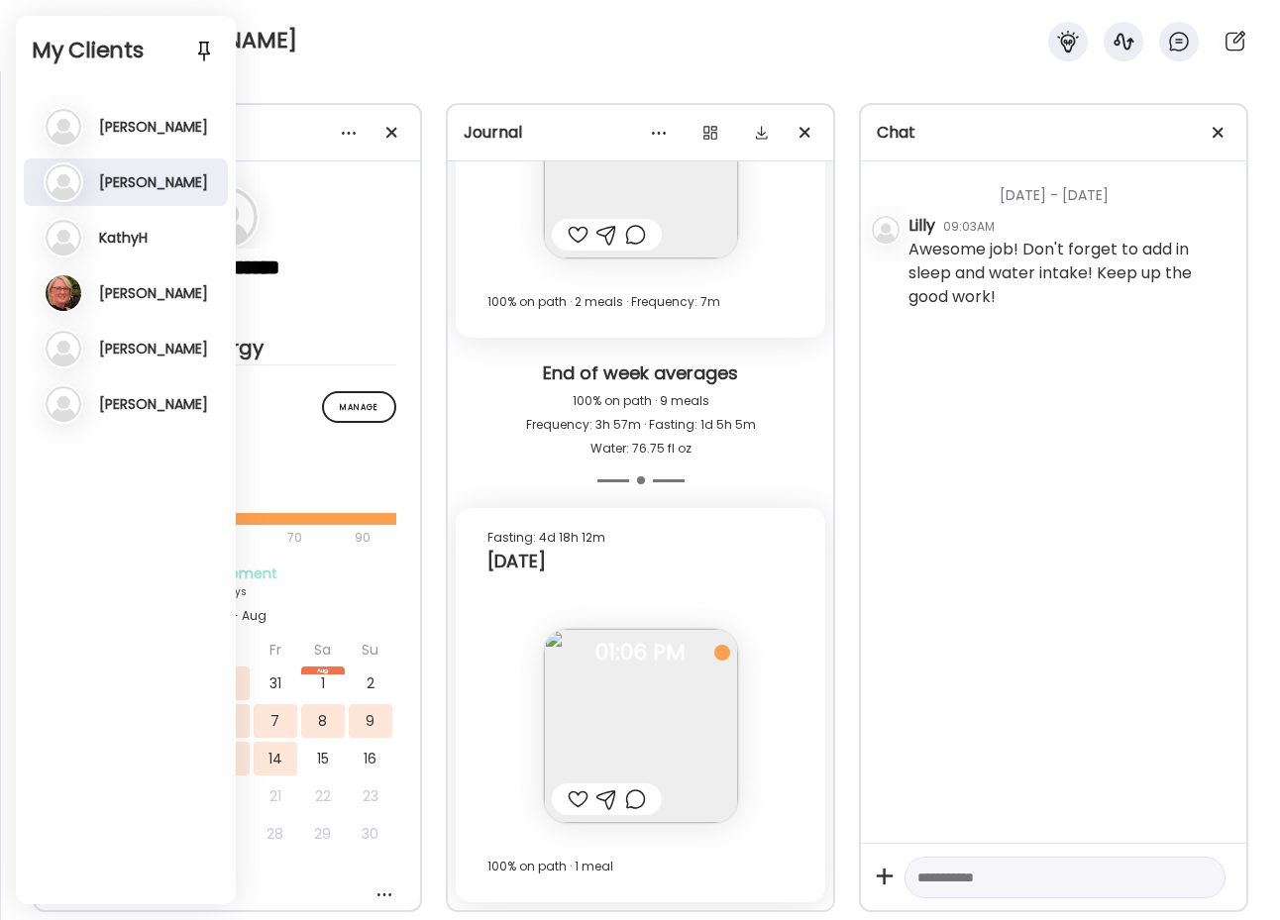
click at [358, 74] on div "**********" at bounding box center [640, 495] width 1280 height 849
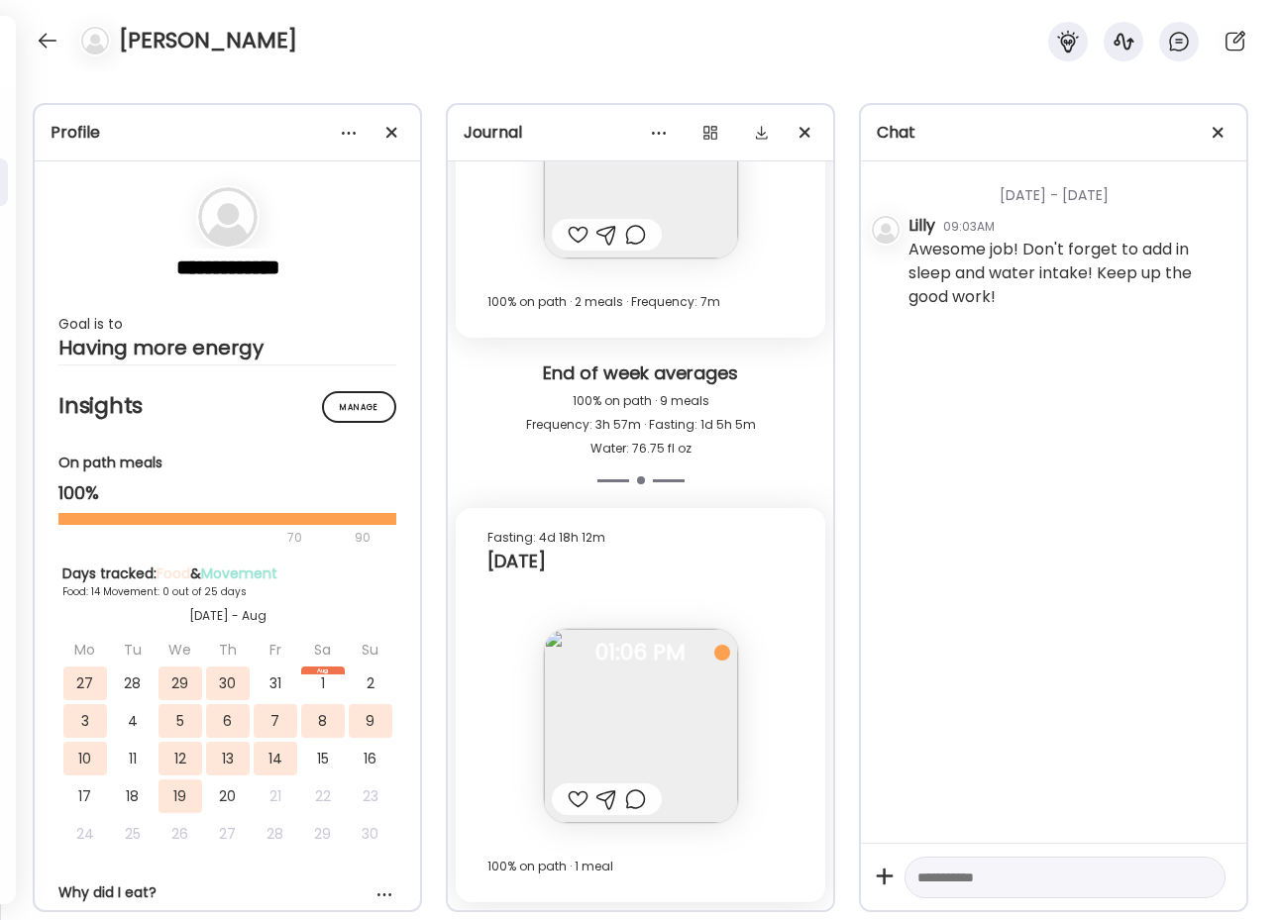
click at [433, 43] on div "[PERSON_NAME]" at bounding box center [640, 35] width 1280 height 71
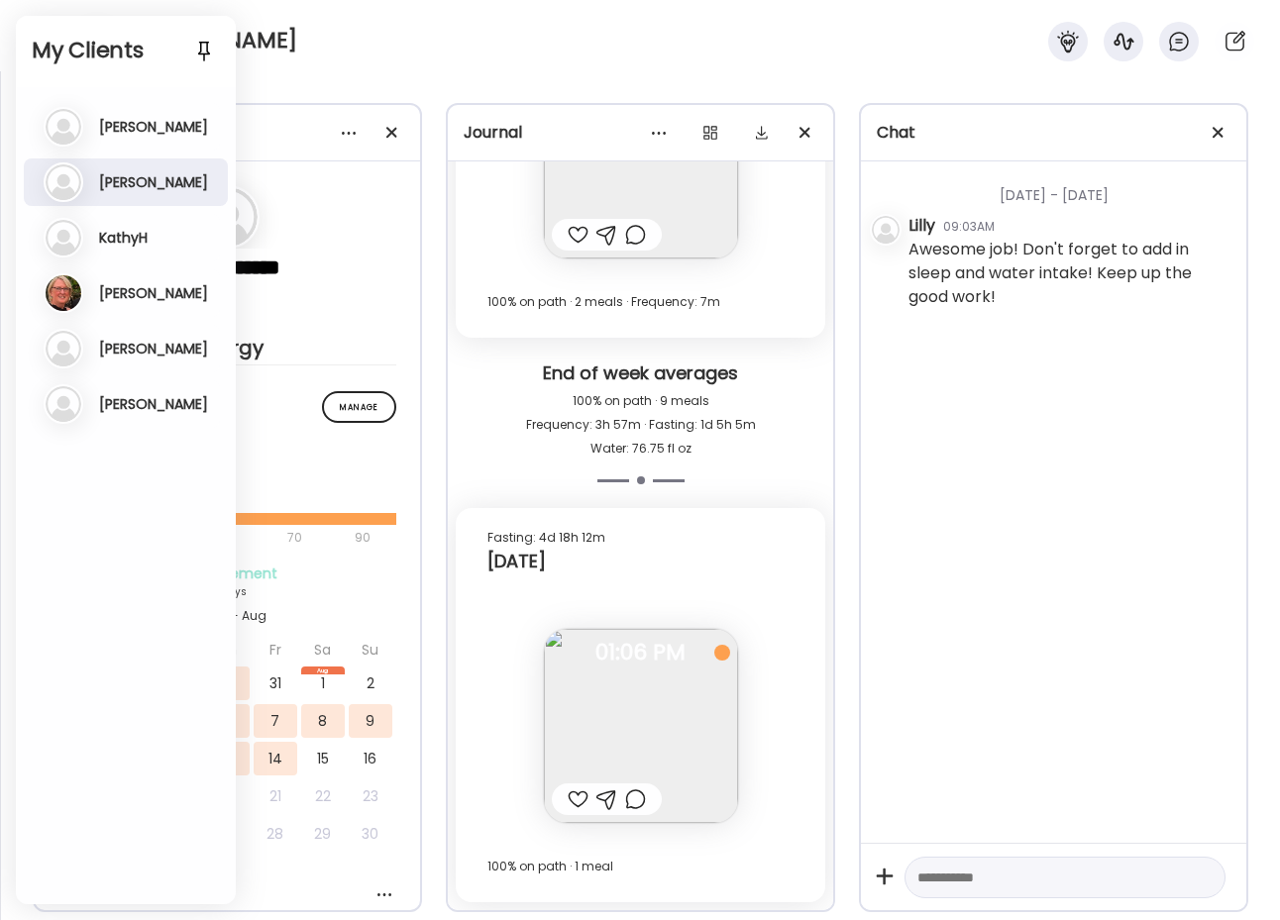
click at [378, 60] on div "[PERSON_NAME]" at bounding box center [640, 35] width 1280 height 71
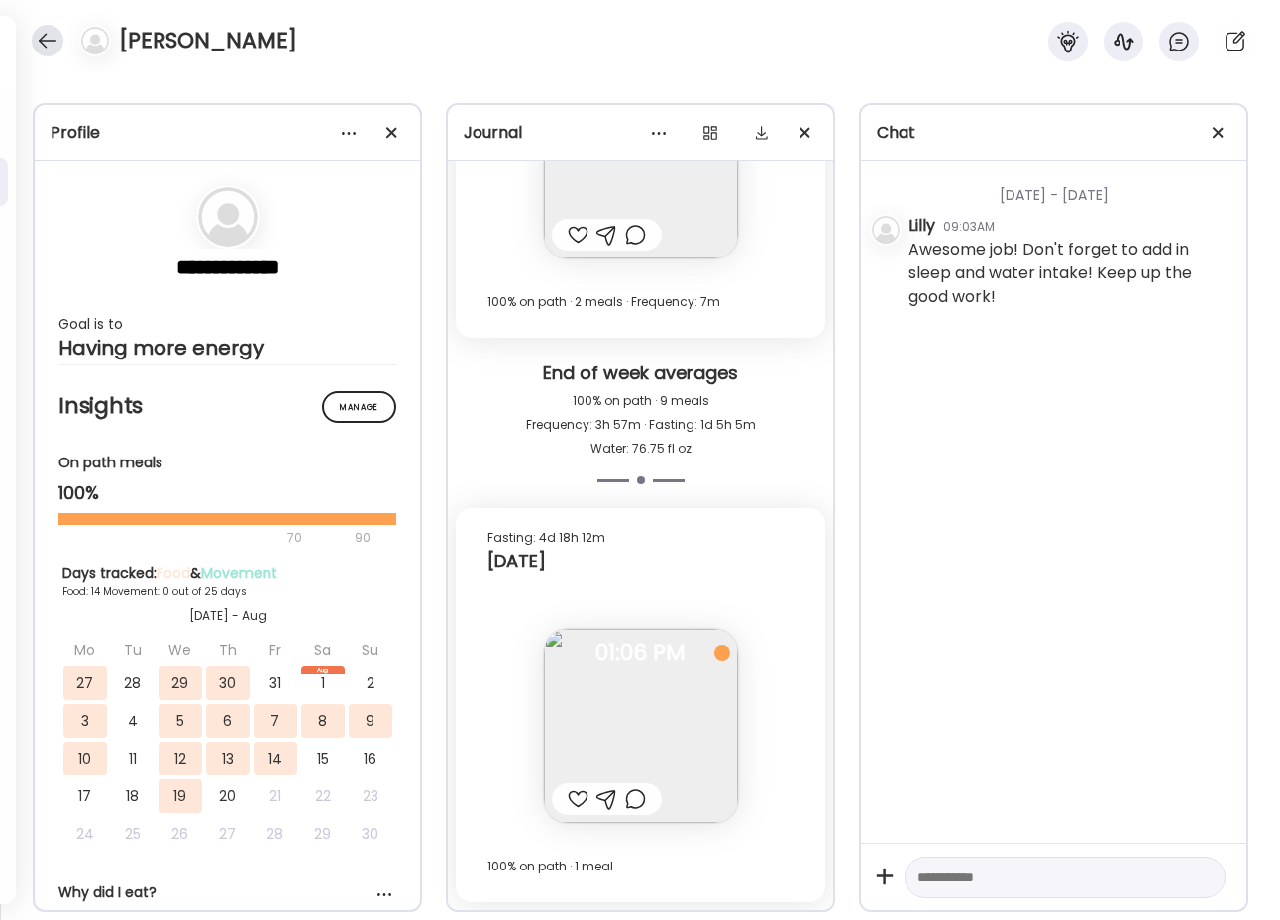
click at [50, 37] on div at bounding box center [48, 41] width 32 height 32
